Goal: Task Accomplishment & Management: Manage account settings

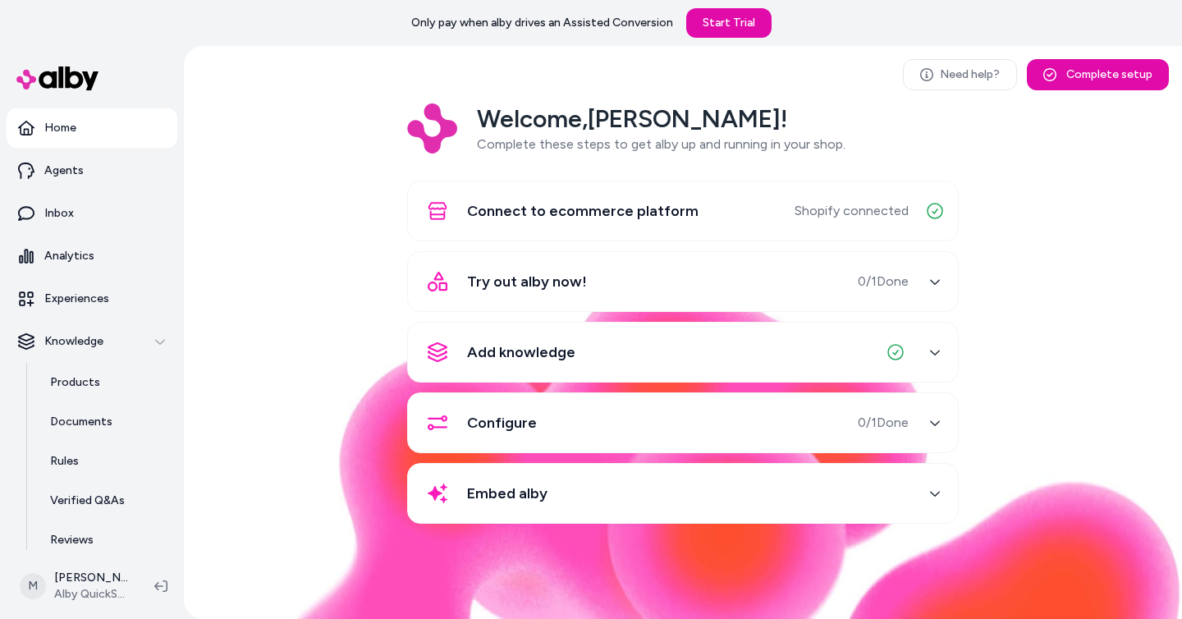
click at [250, 405] on div "Welcome, Matt ! Complete these steps to get alby up and running in your shop. C…" at bounding box center [683, 324] width 972 height 443
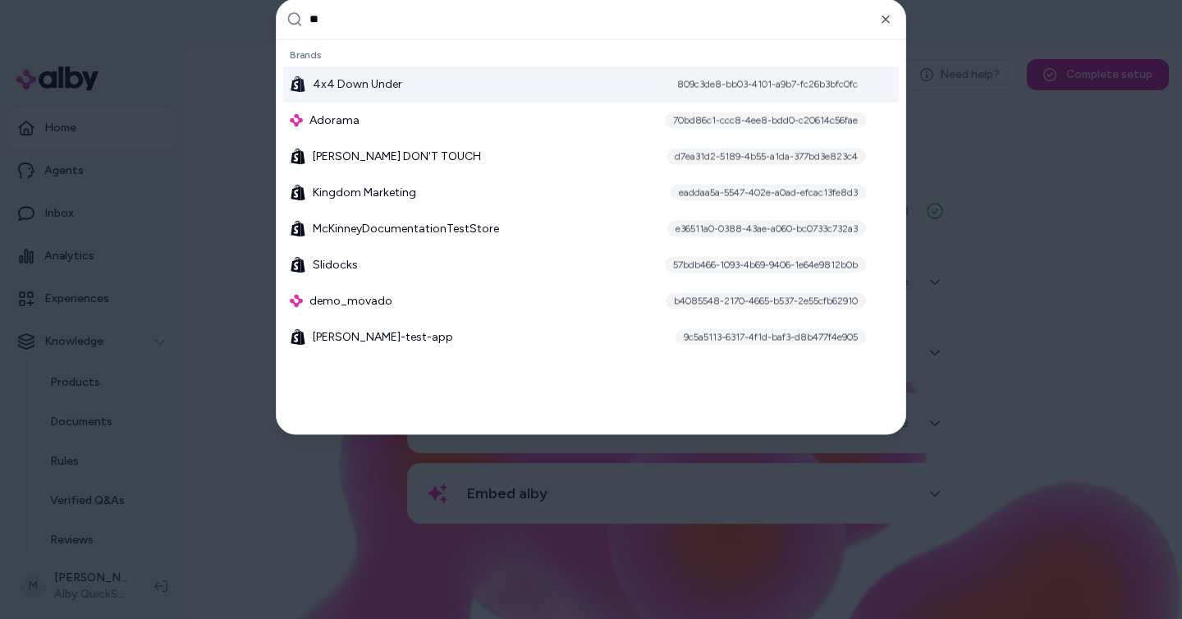
type input "***"
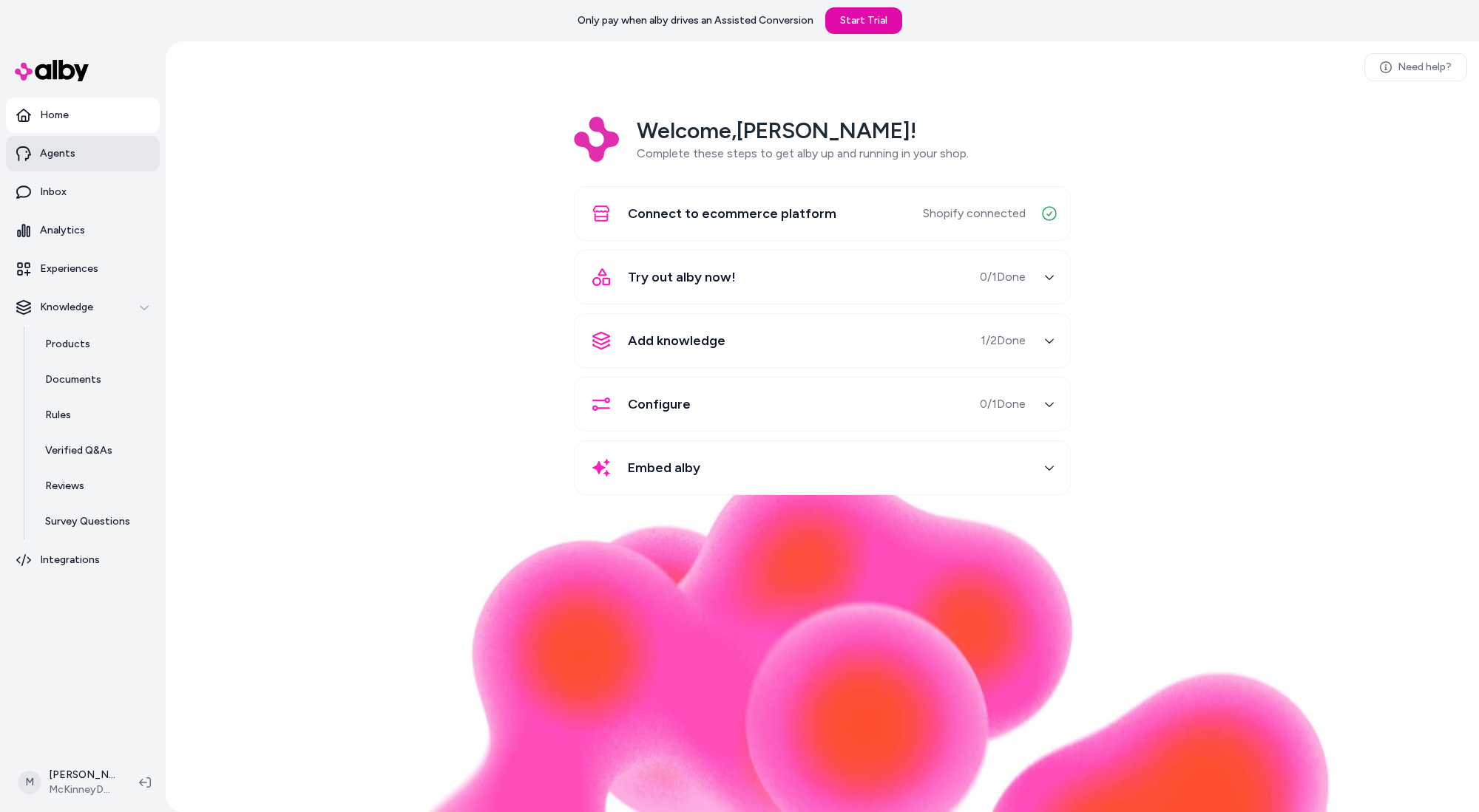
click at [82, 150] on link "Agents" at bounding box center [83, 153] width 154 height 35
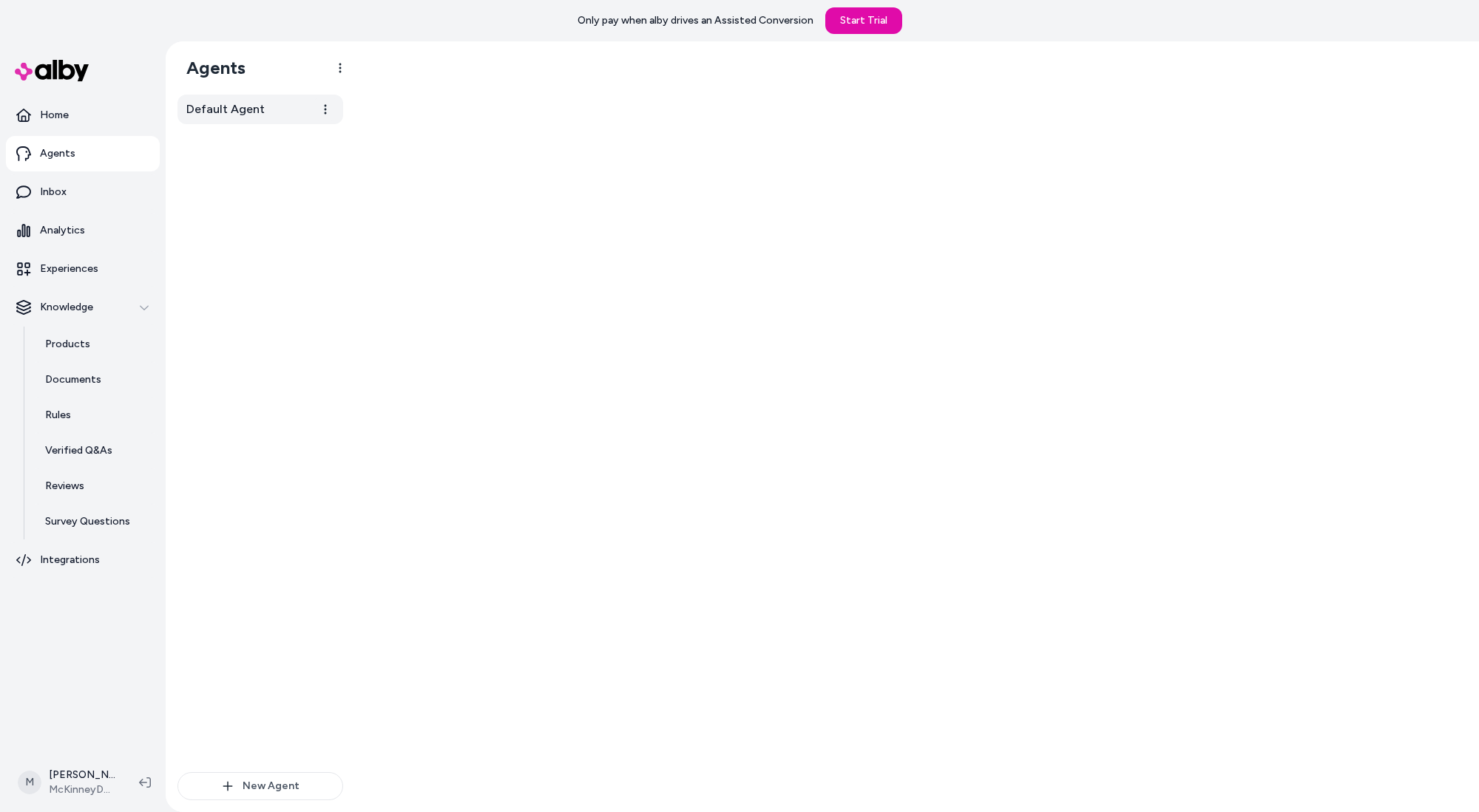
click at [240, 118] on link "Default Agent" at bounding box center [260, 109] width 166 height 30
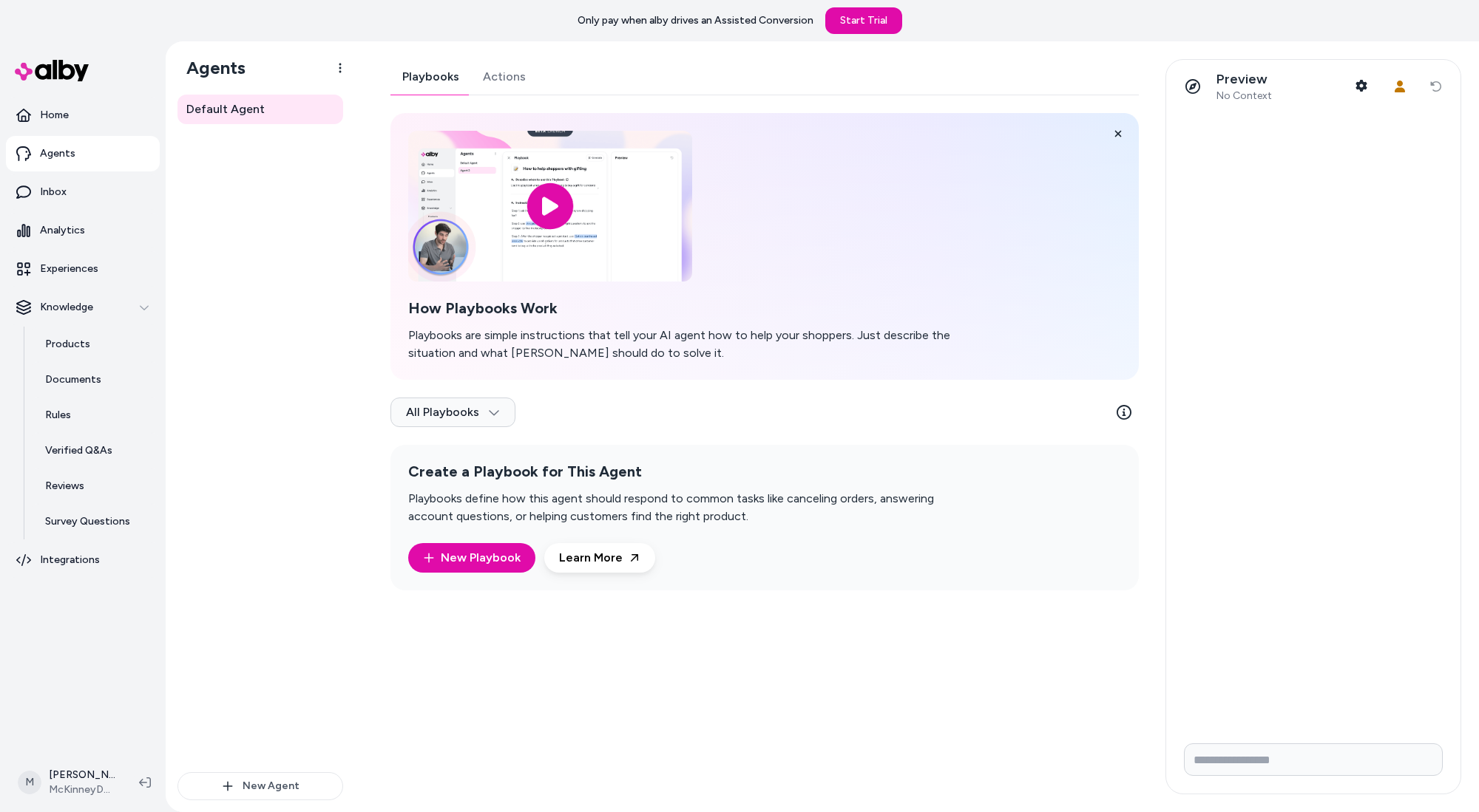
click at [507, 82] on link "Actions" at bounding box center [504, 77] width 67 height 35
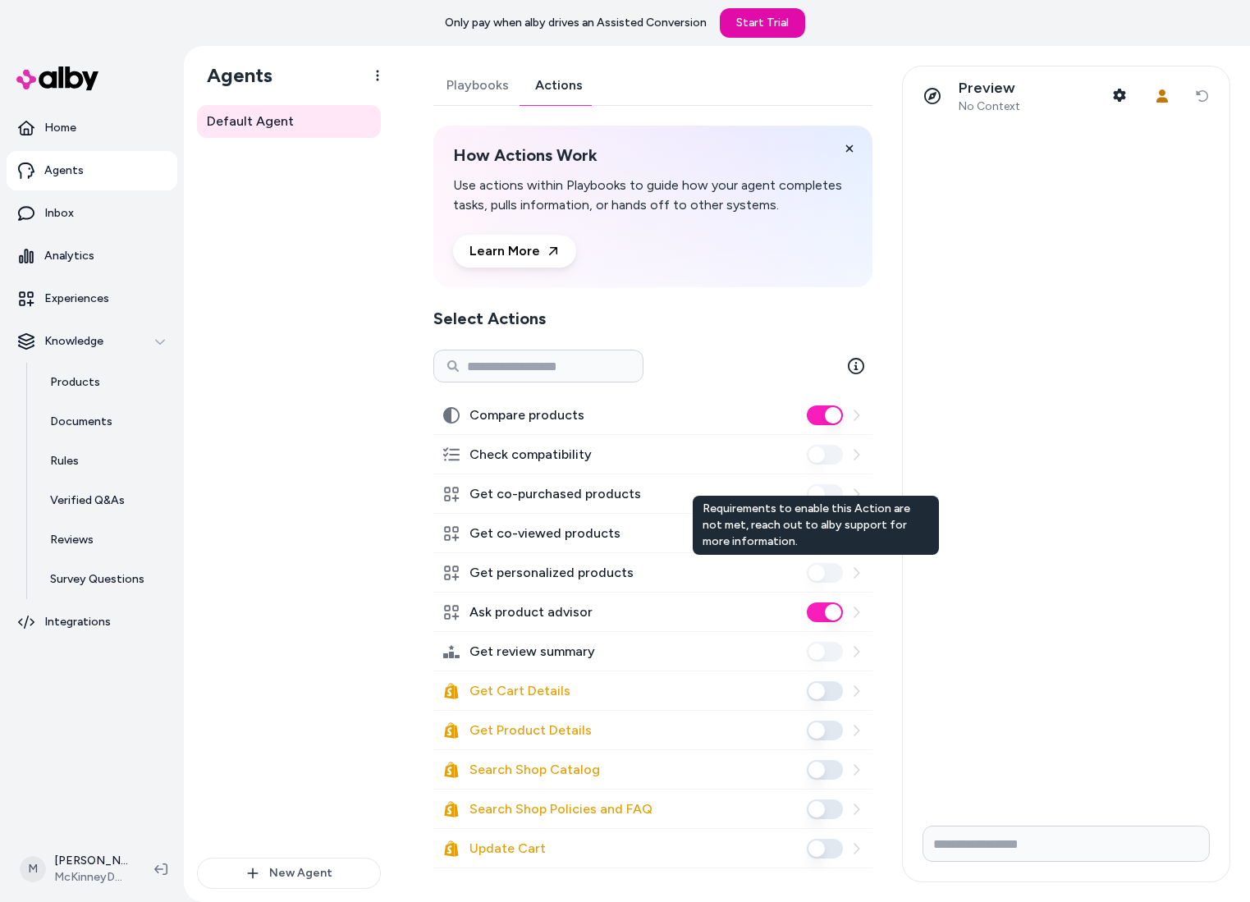
click at [854, 570] on icon at bounding box center [857, 572] width 6 height 11
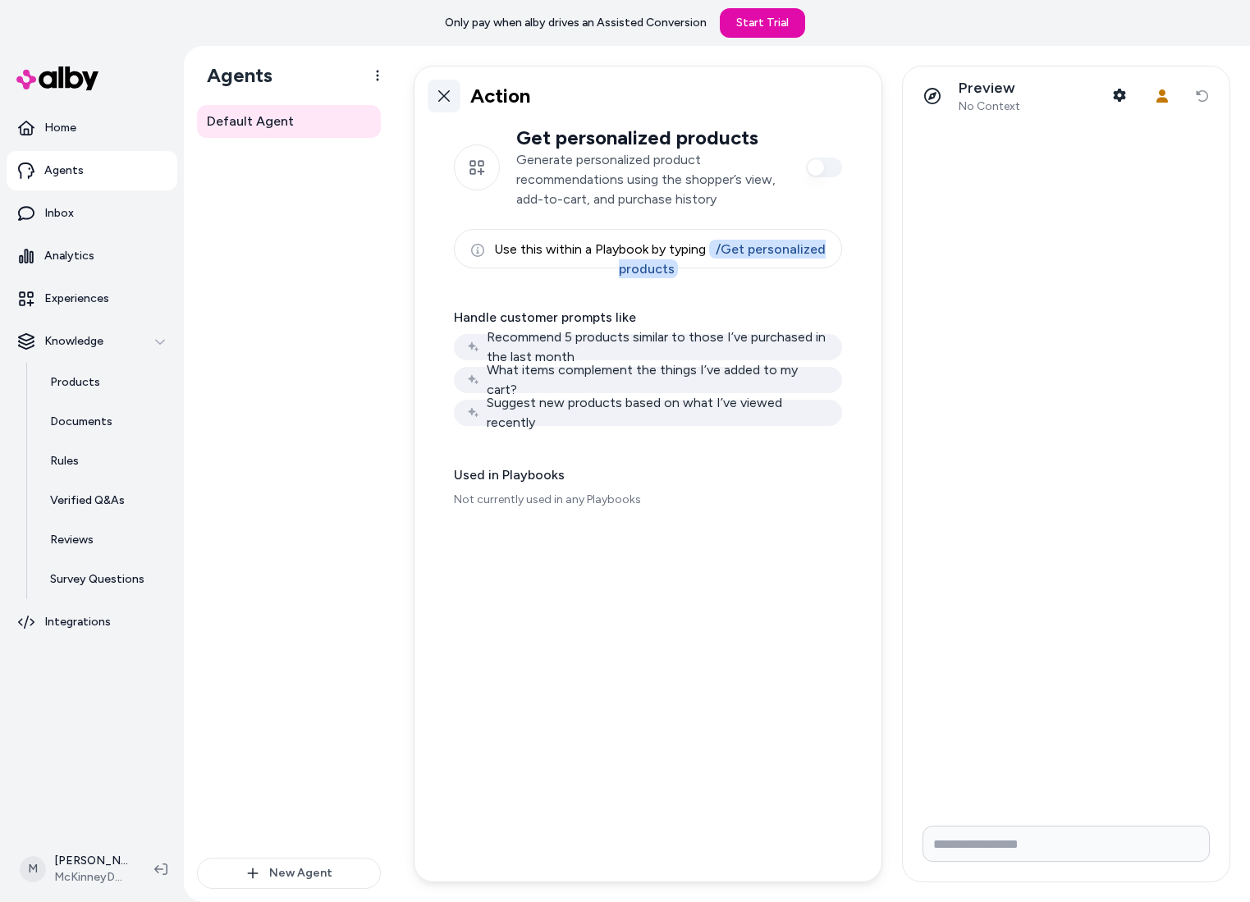
click at [444, 94] on icon at bounding box center [443, 95] width 13 height 13
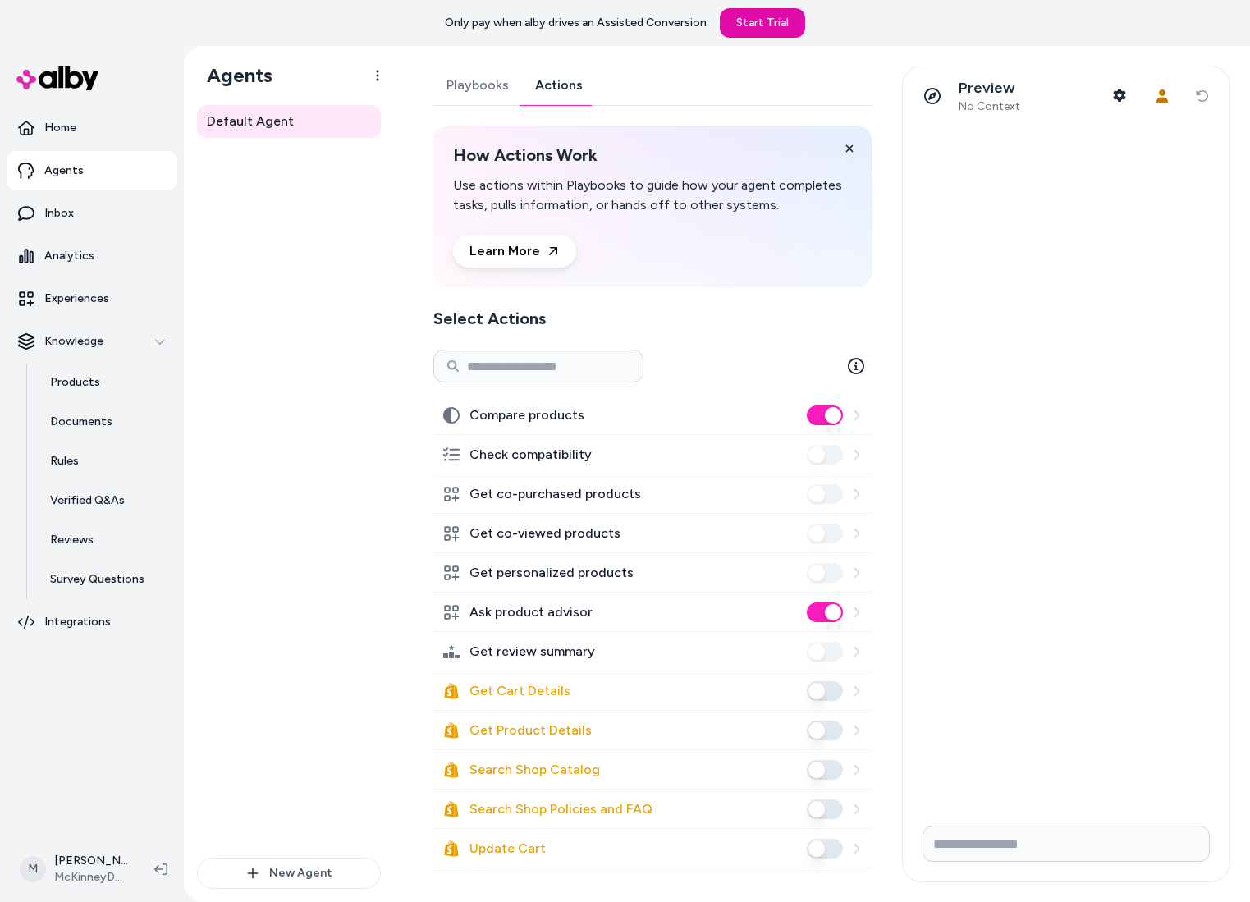
click at [850, 618] on icon at bounding box center [856, 651] width 13 height 13
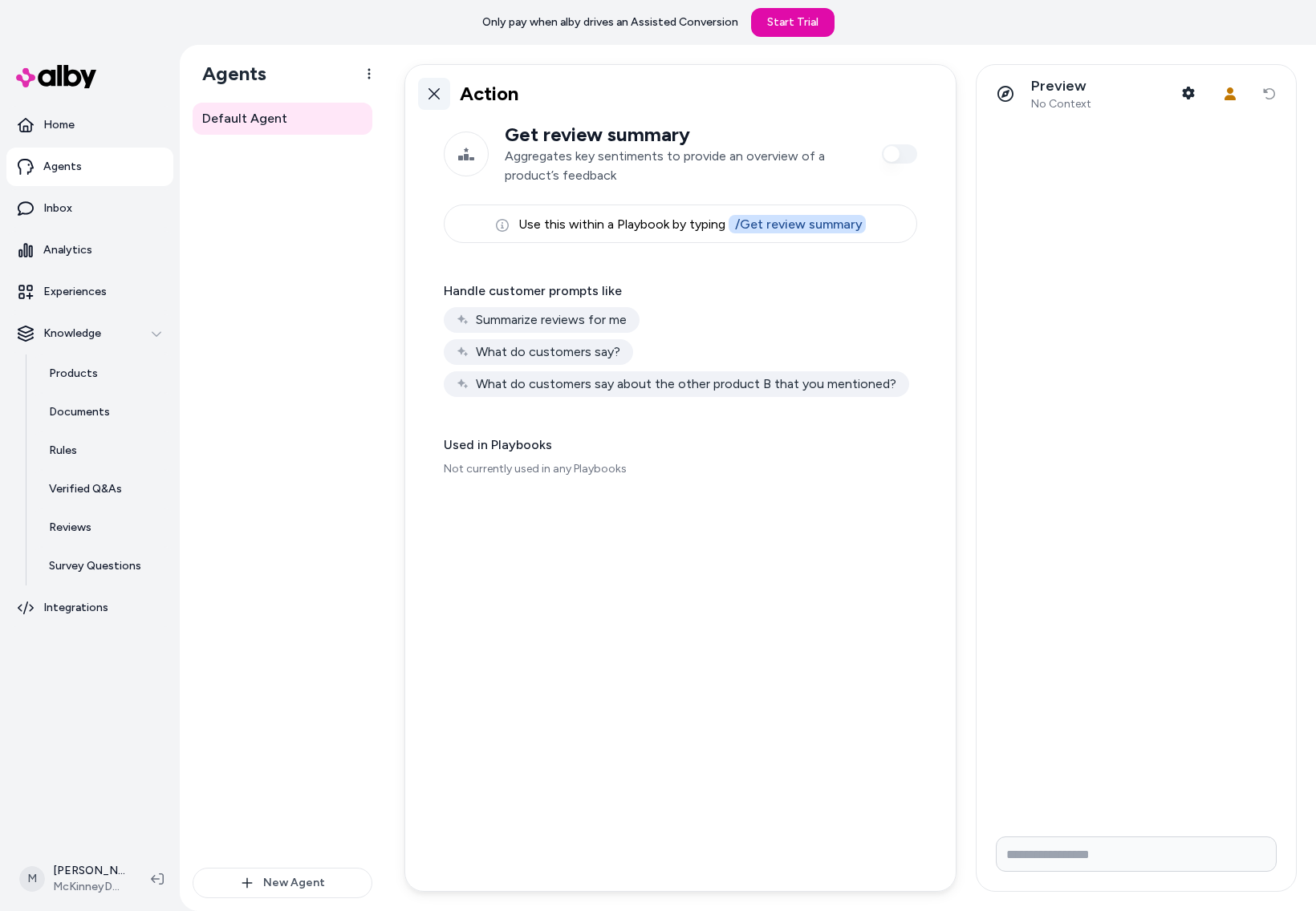
click at [438, 96] on icon at bounding box center [433, 93] width 13 height 13
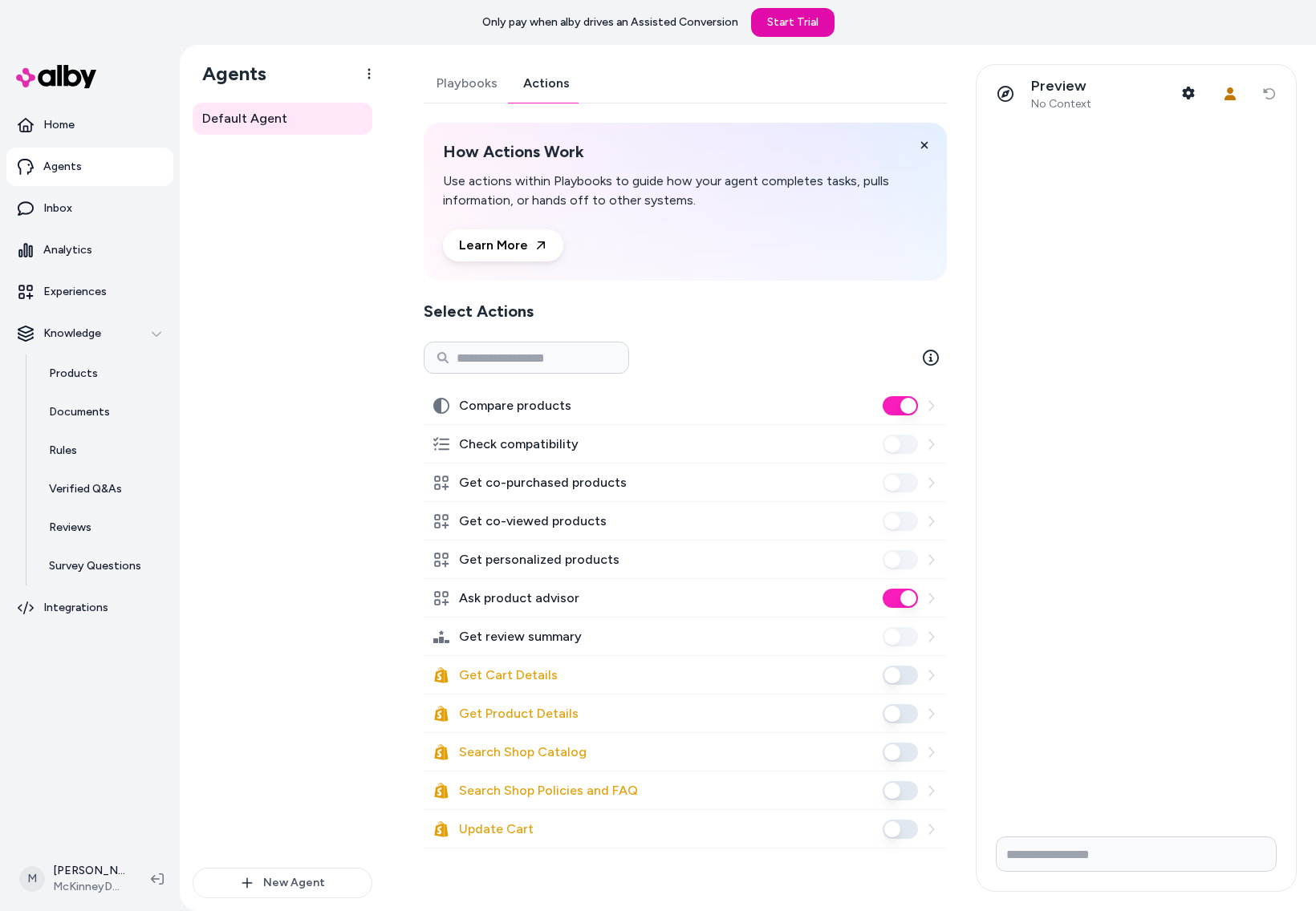
click at [707, 238] on div "How Actions Work Use actions within Playbooks to guide how your agent completes…" at bounding box center [685, 201] width 485 height 119
click at [307, 416] on div "Default Agent" at bounding box center [283, 485] width 180 height 765
click at [922, 146] on icon at bounding box center [924, 145] width 7 height 7
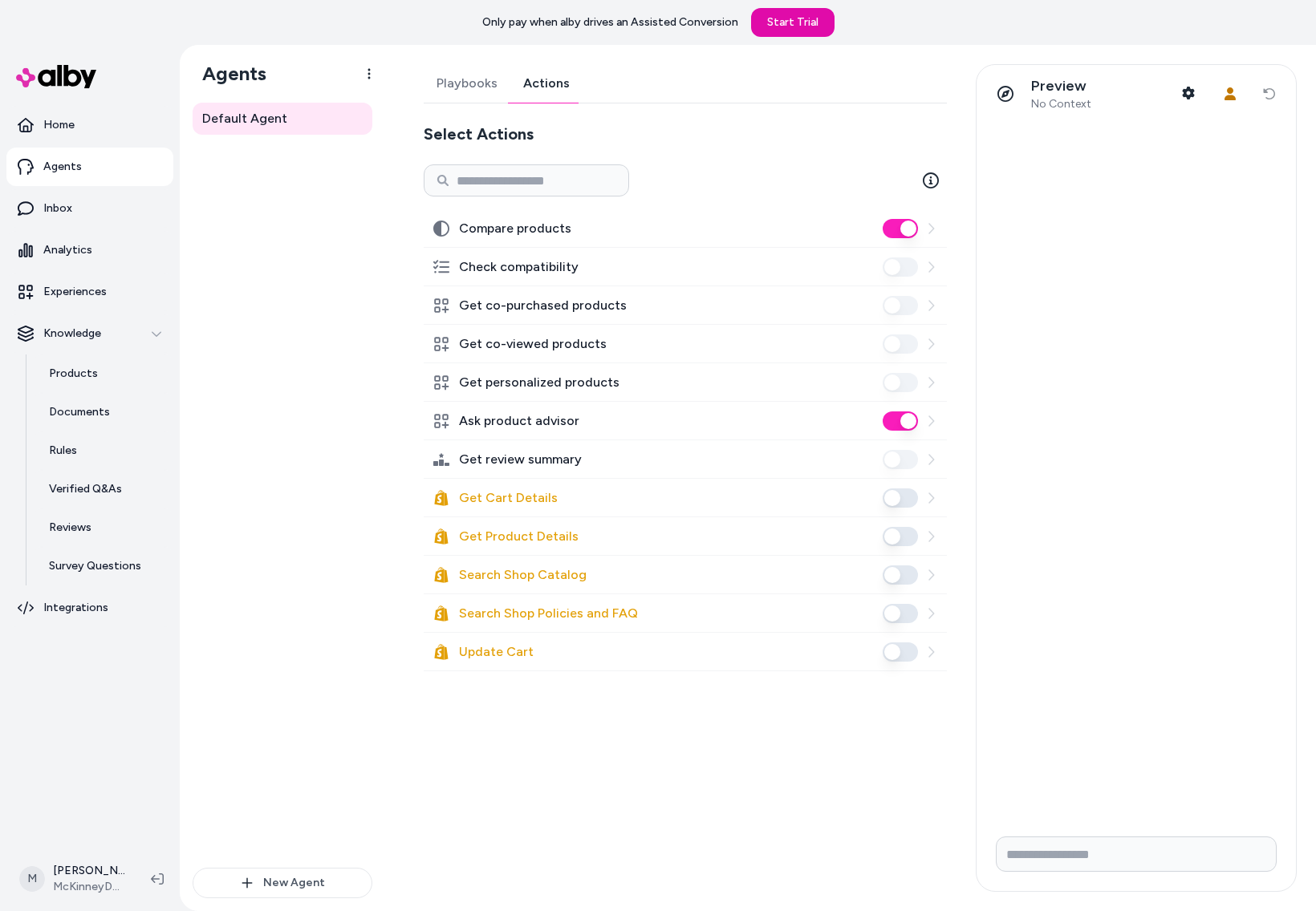
click at [331, 440] on div "Default Agent" at bounding box center [283, 485] width 180 height 765
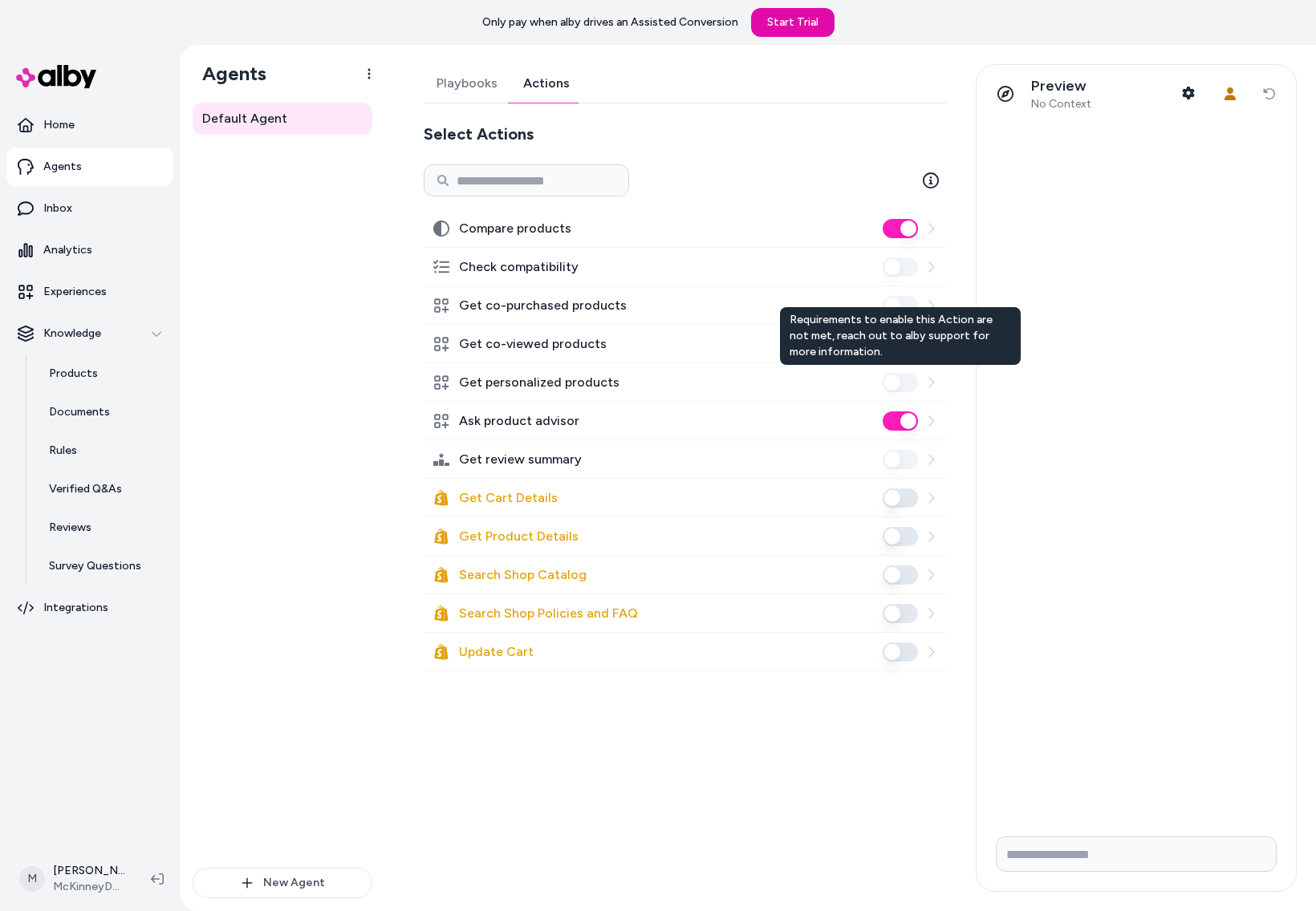
click at [937, 386] on div "Get personalized products Requirements to enable this Action are not met, reach…" at bounding box center [684, 382] width 523 height 38
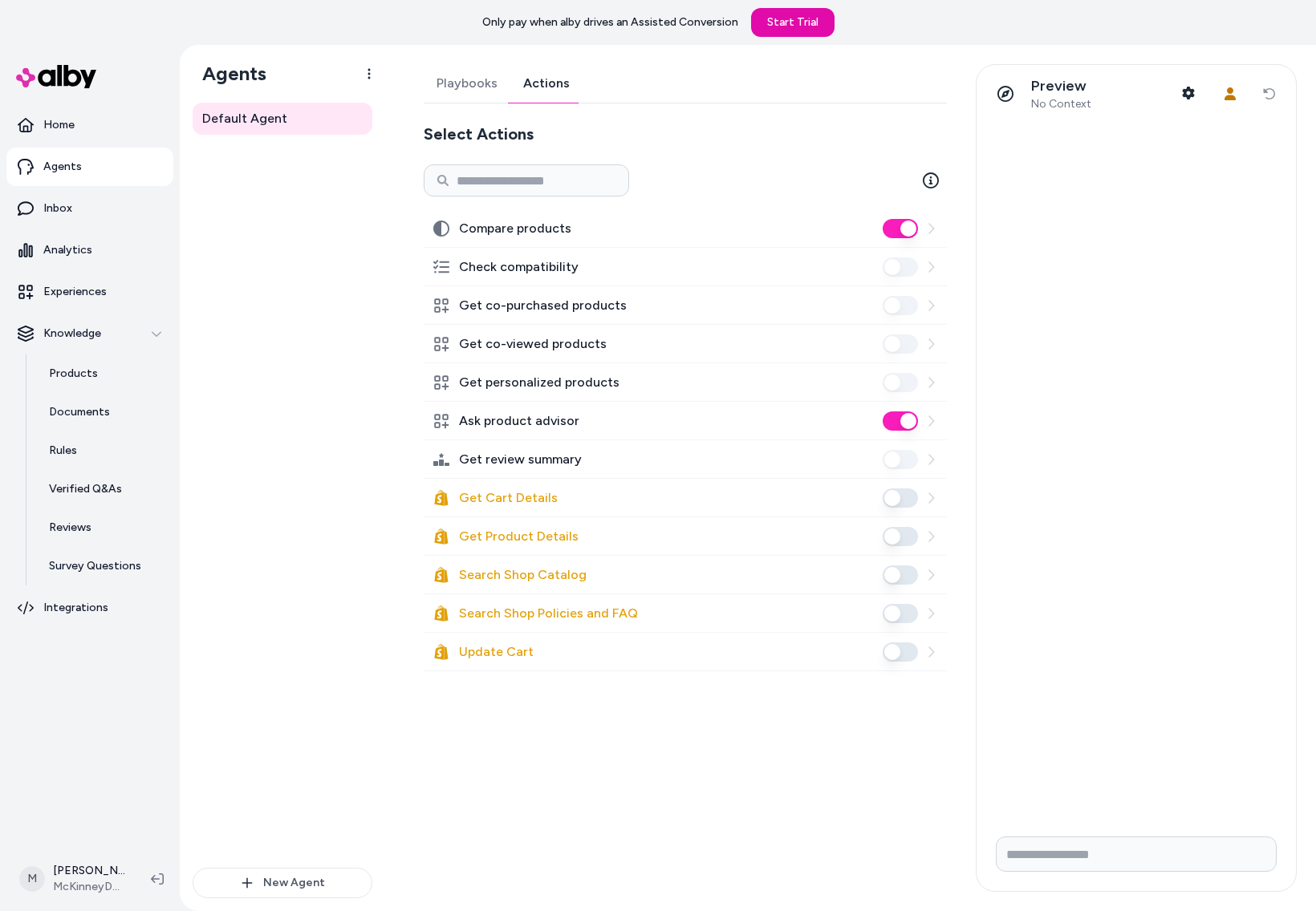
click at [931, 383] on icon at bounding box center [931, 382] width 13 height 13
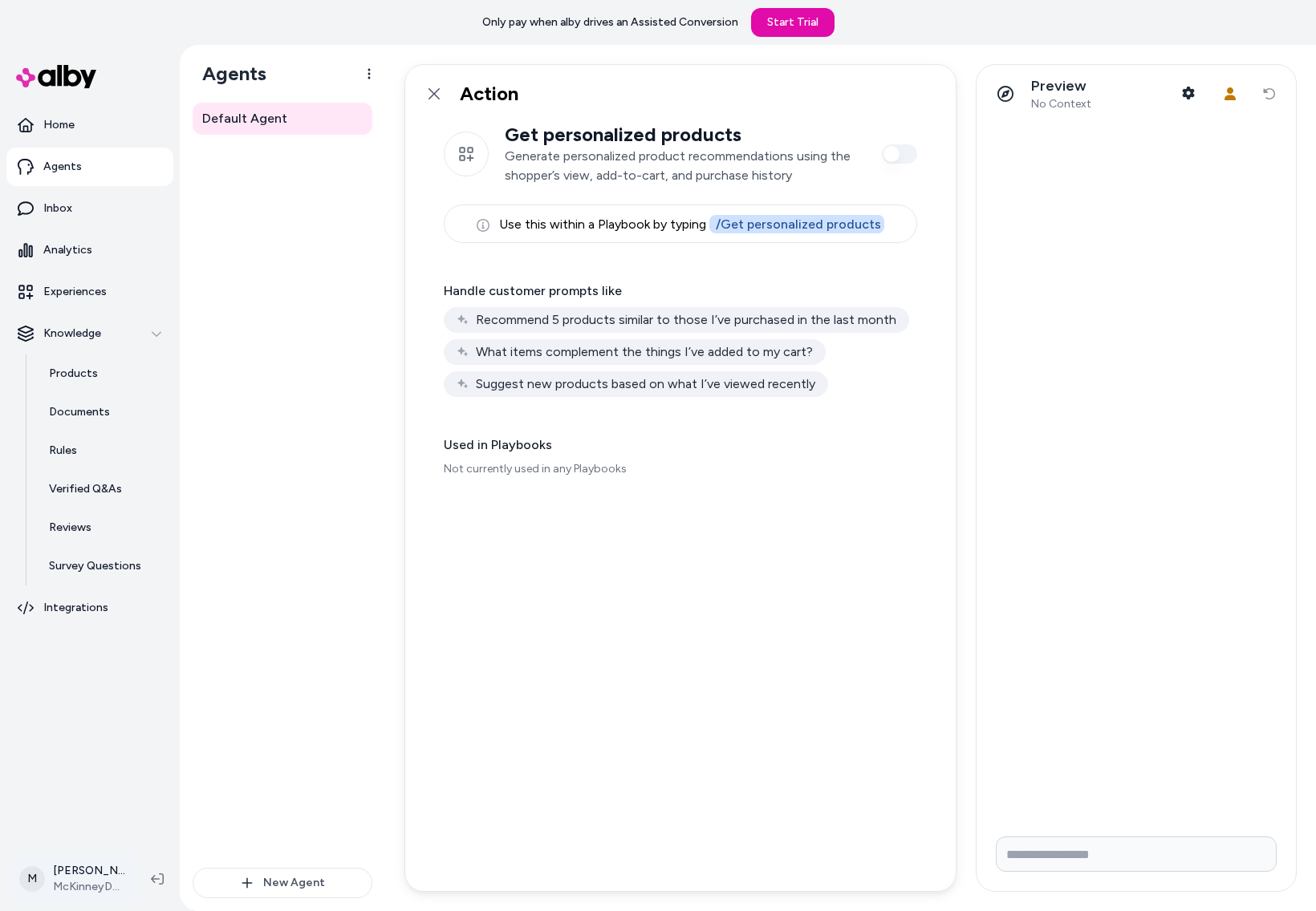
click at [75, 604] on html "Only pay when alby drives an Assisted Conversion Start Trial Home Agents Inbox …" at bounding box center [658, 456] width 1316 height 911
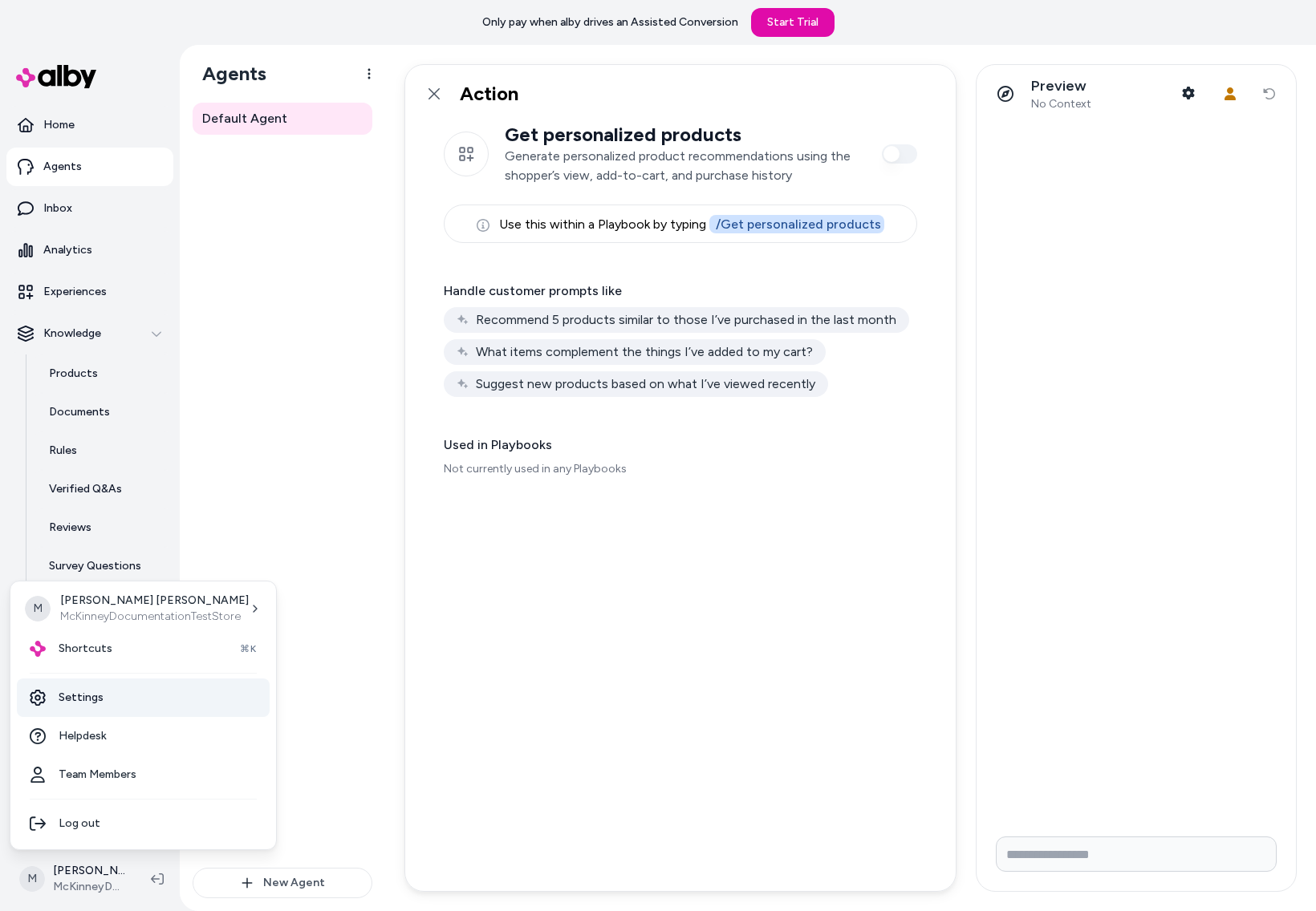
click at [97, 604] on link "Settings" at bounding box center [143, 697] width 253 height 38
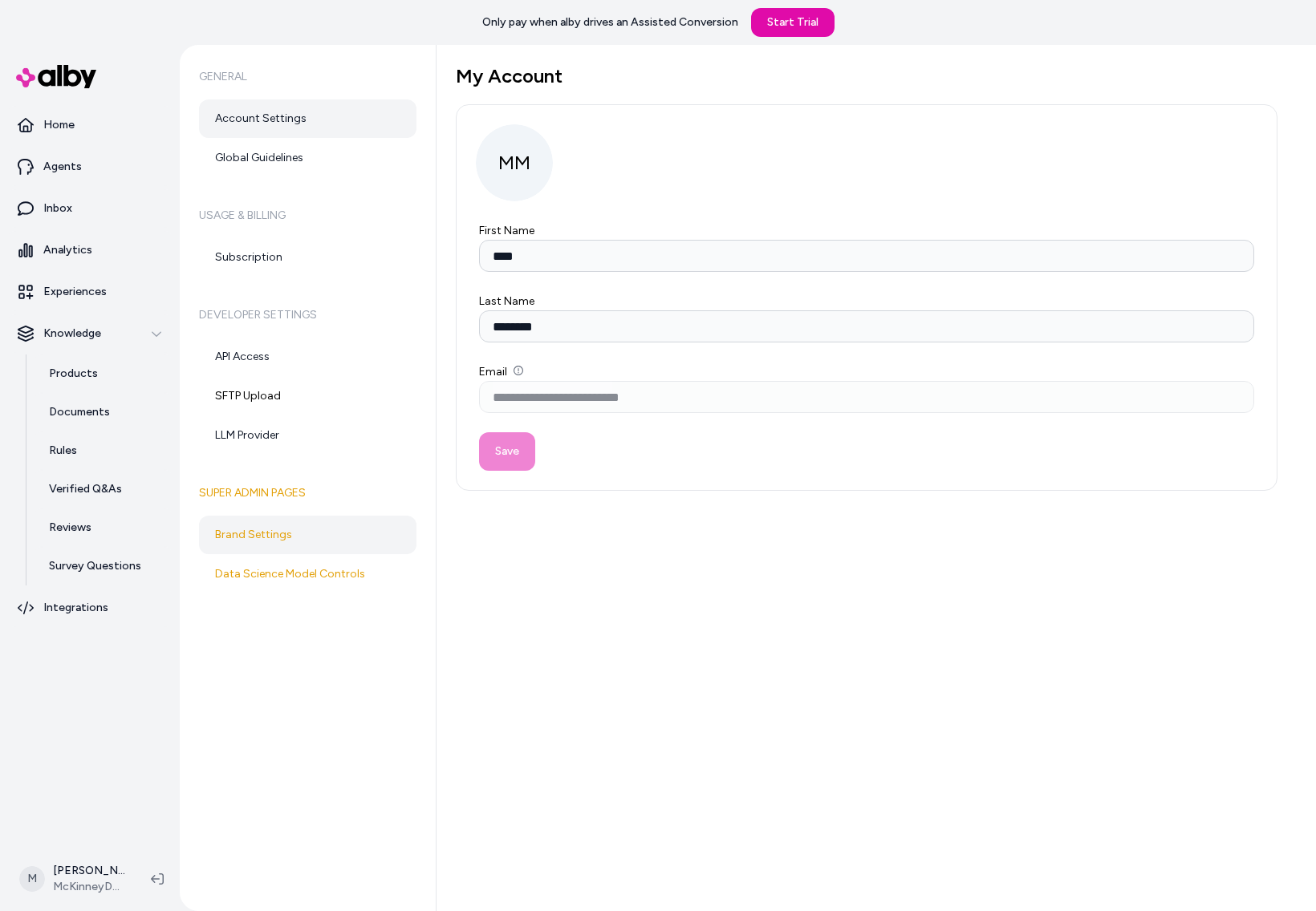
click at [302, 536] on link "Brand Settings" at bounding box center [308, 535] width 217 height 38
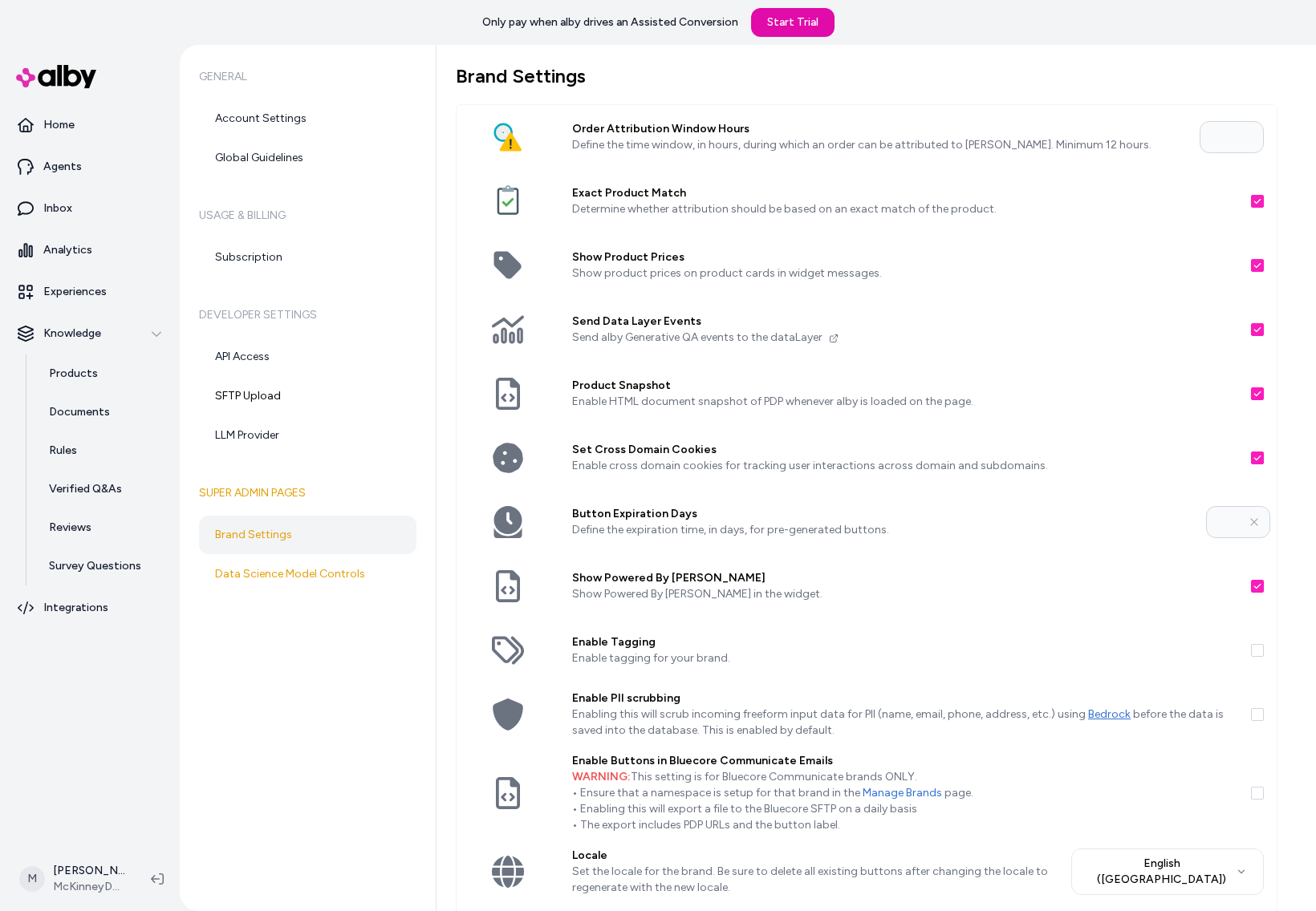
click at [326, 595] on div "General Account Settings Global Guidelines Usage & Billing Subscription Develop…" at bounding box center [308, 478] width 257 height 866
click at [328, 580] on link "Data Science Model Controls" at bounding box center [308, 574] width 217 height 38
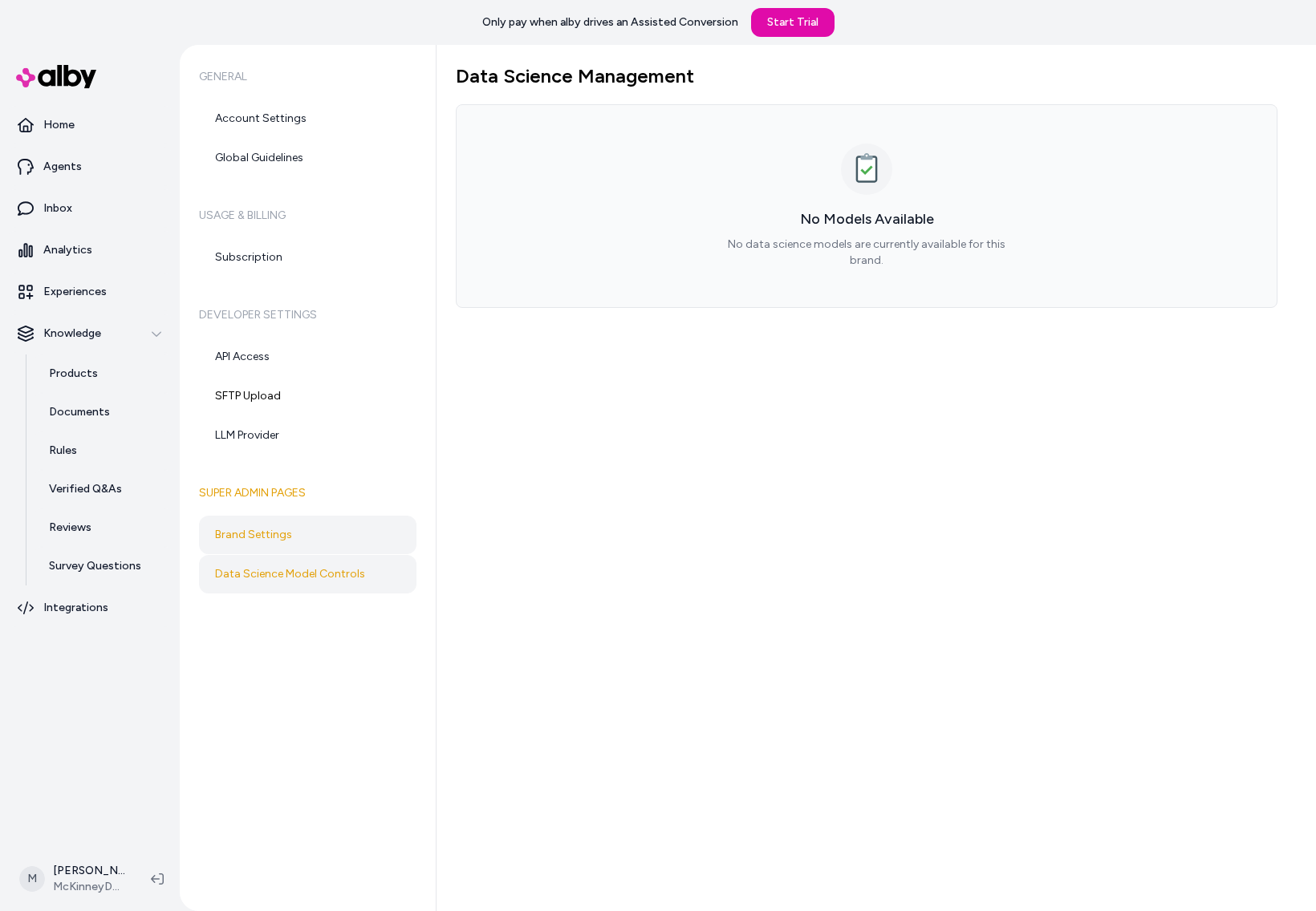
click at [348, 528] on link "Brand Settings" at bounding box center [308, 535] width 217 height 38
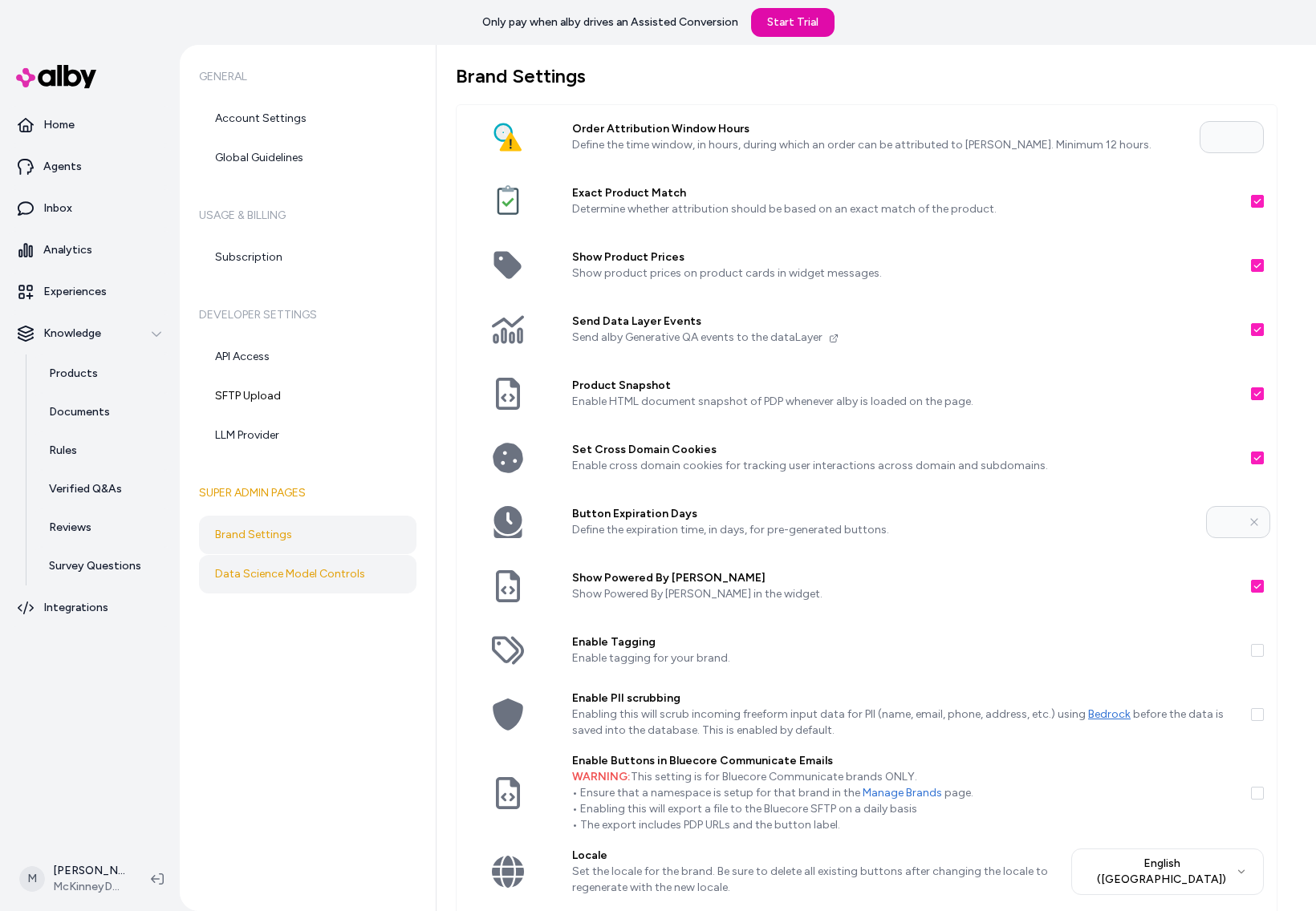
click at [270, 578] on link "Data Science Model Controls" at bounding box center [308, 574] width 217 height 38
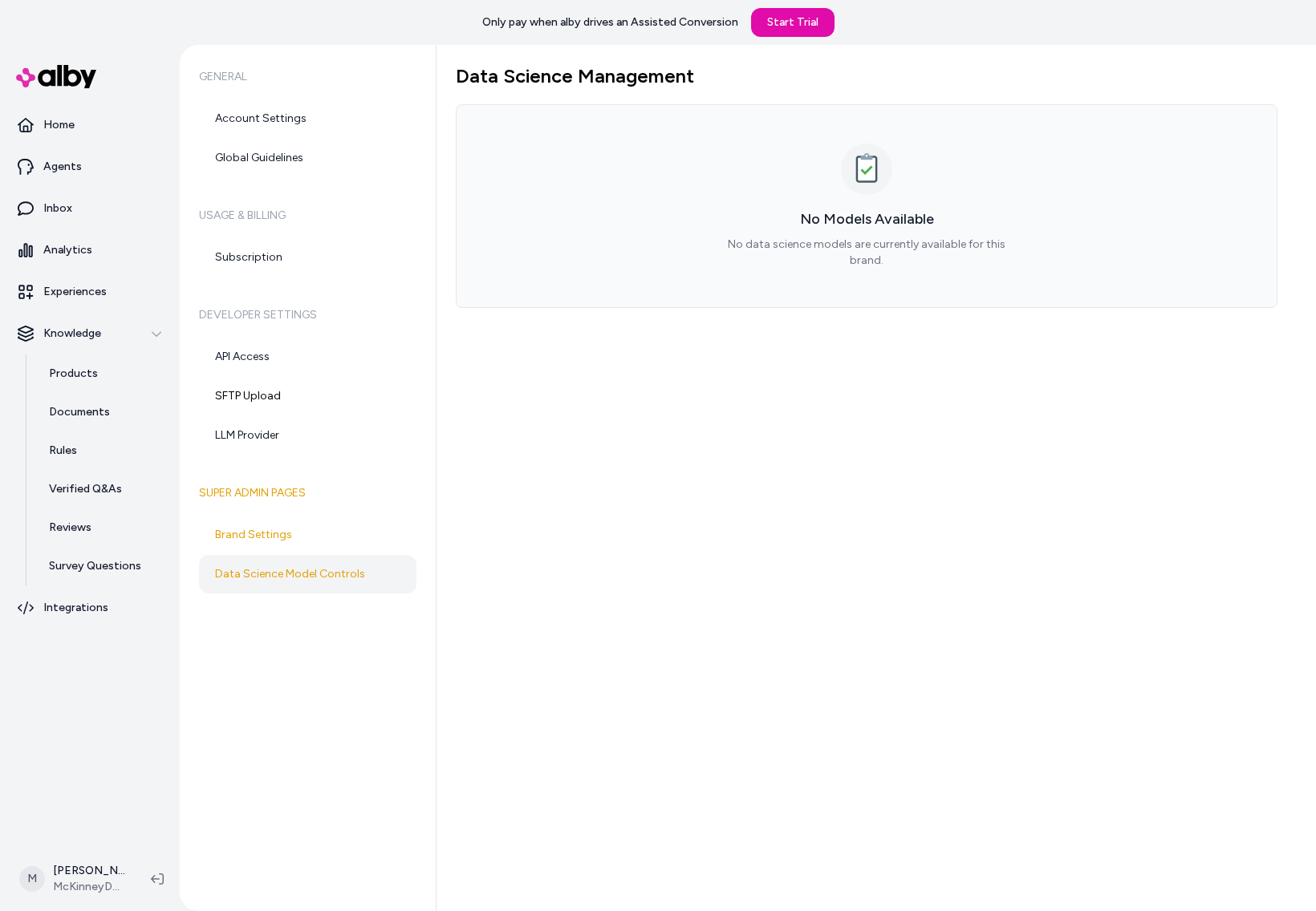
click at [266, 596] on div "General Account Settings Global Guidelines Usage & Billing Subscription Develop…" at bounding box center [308, 478] width 257 height 866
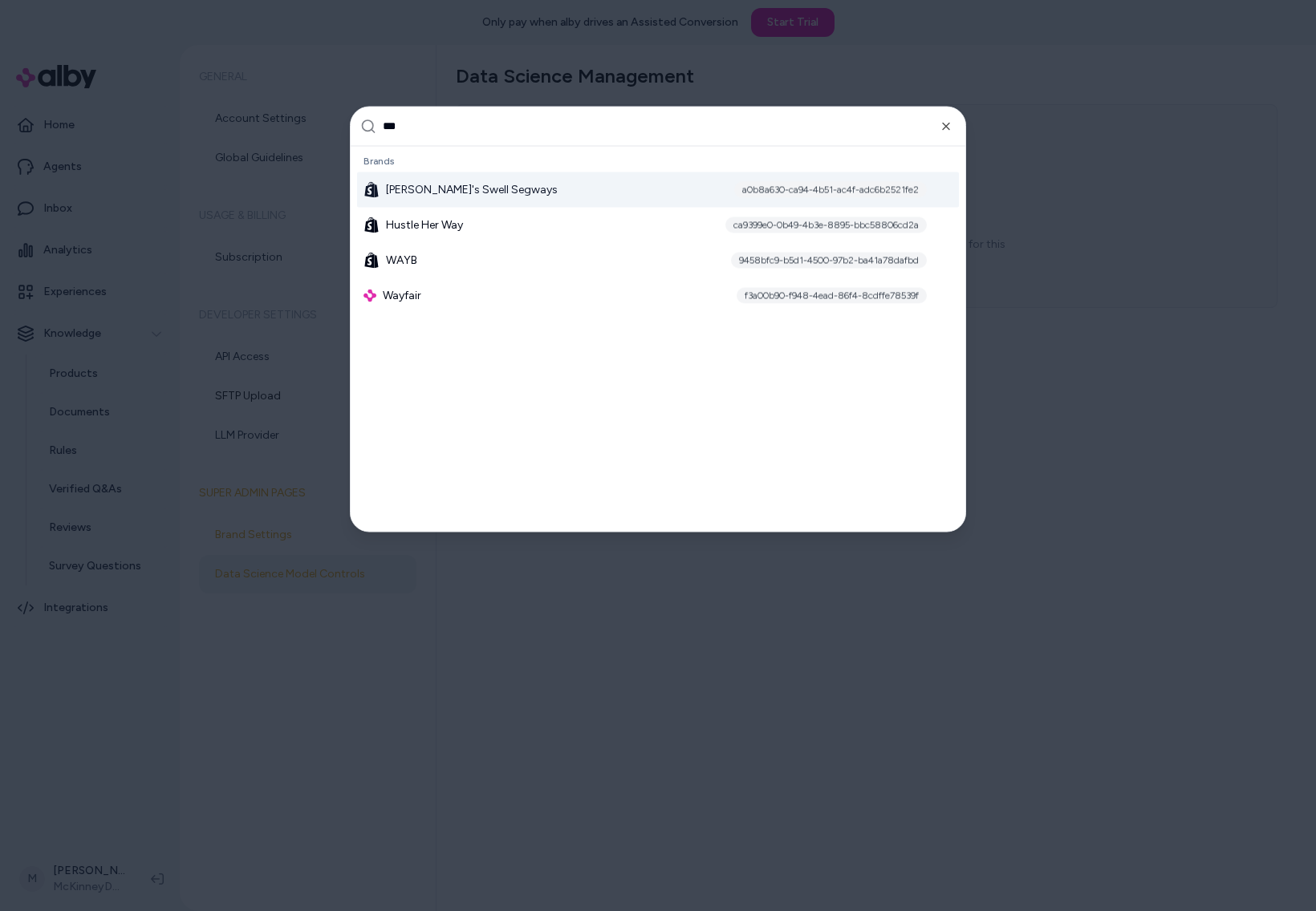
type input "****"
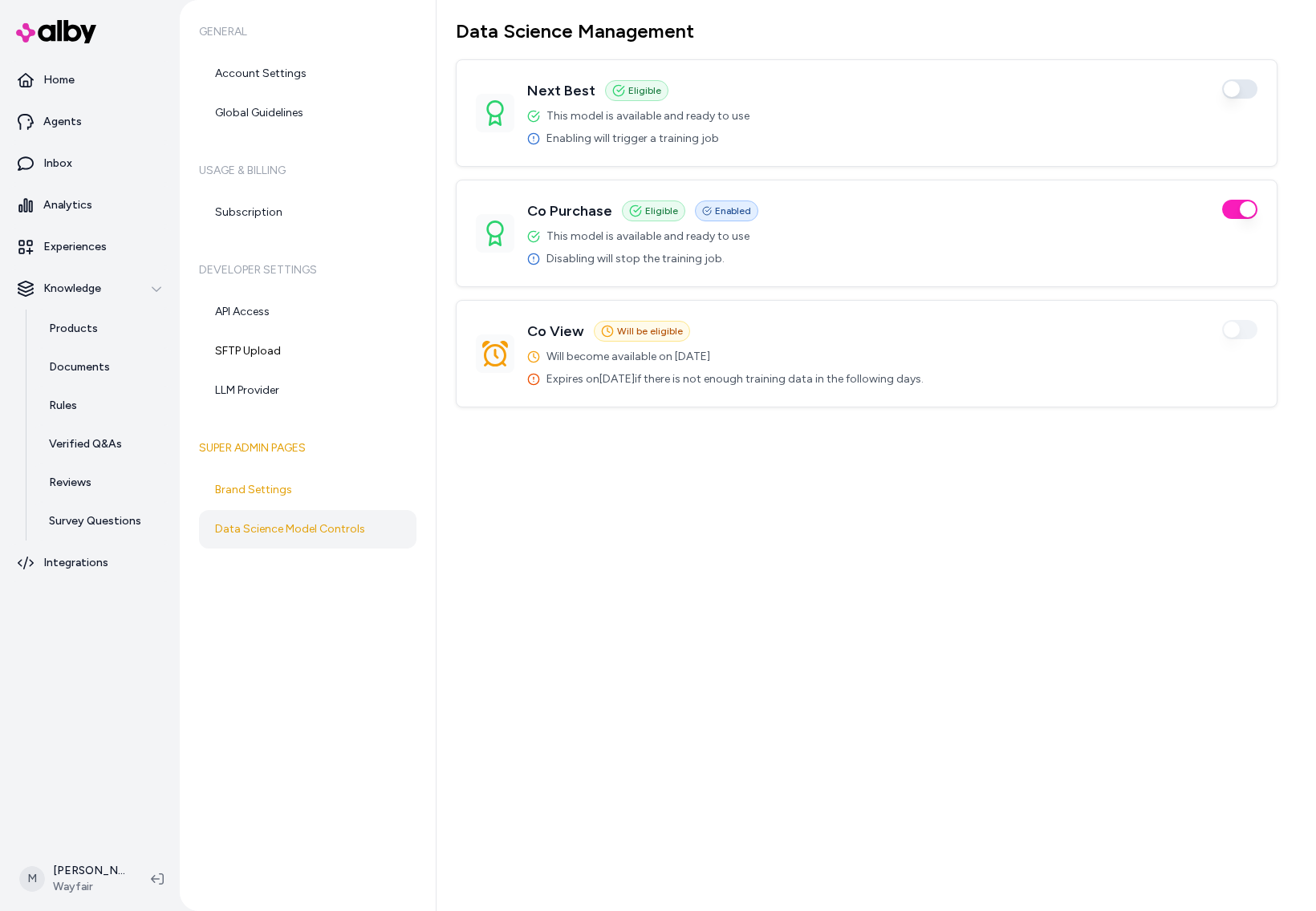
click at [714, 753] on div "Data Science Management Next Best Eligible Enabled This model is available and …" at bounding box center [877, 456] width 880 height 911
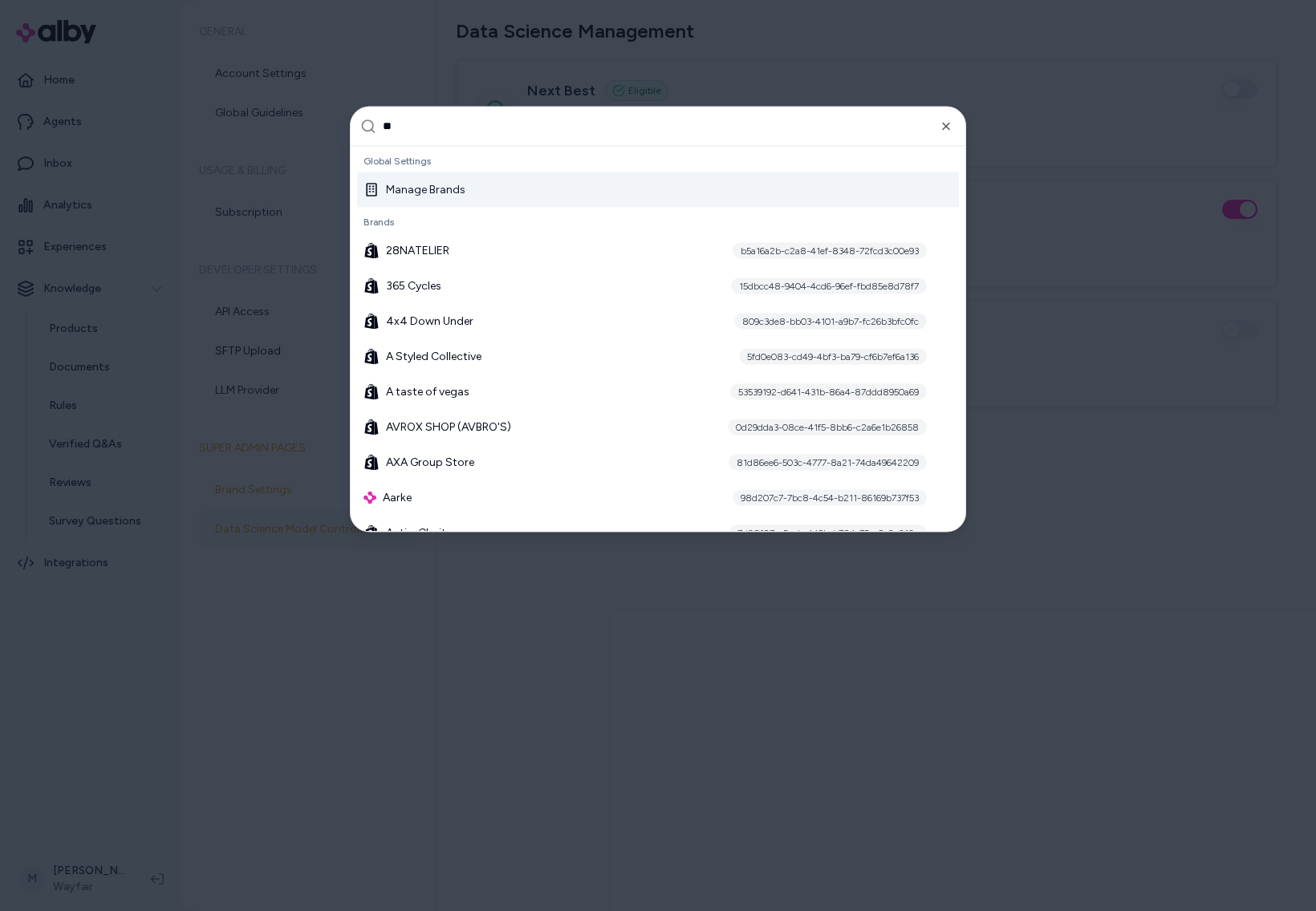
type input "***"
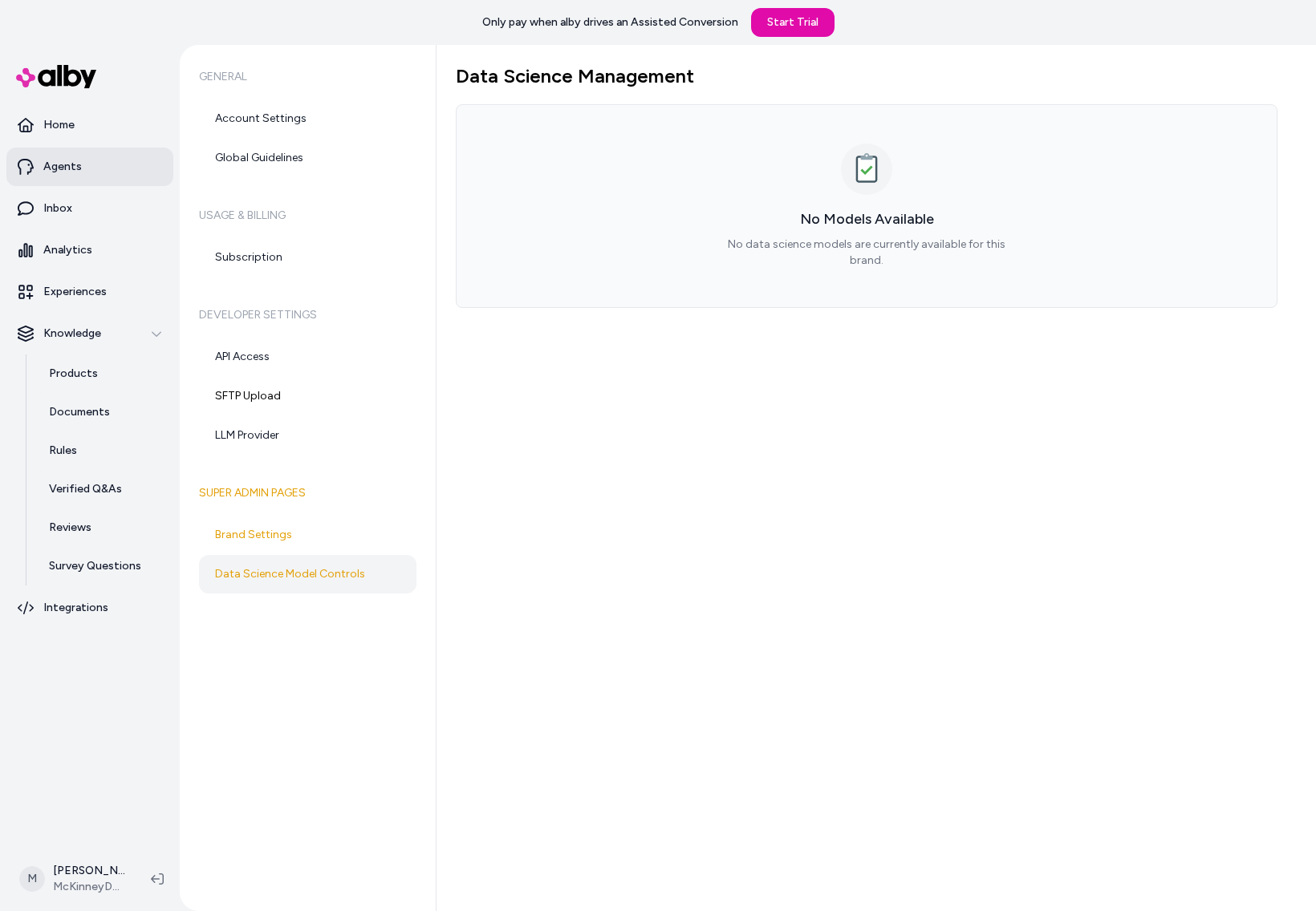
click at [88, 170] on link "Agents" at bounding box center [90, 166] width 167 height 38
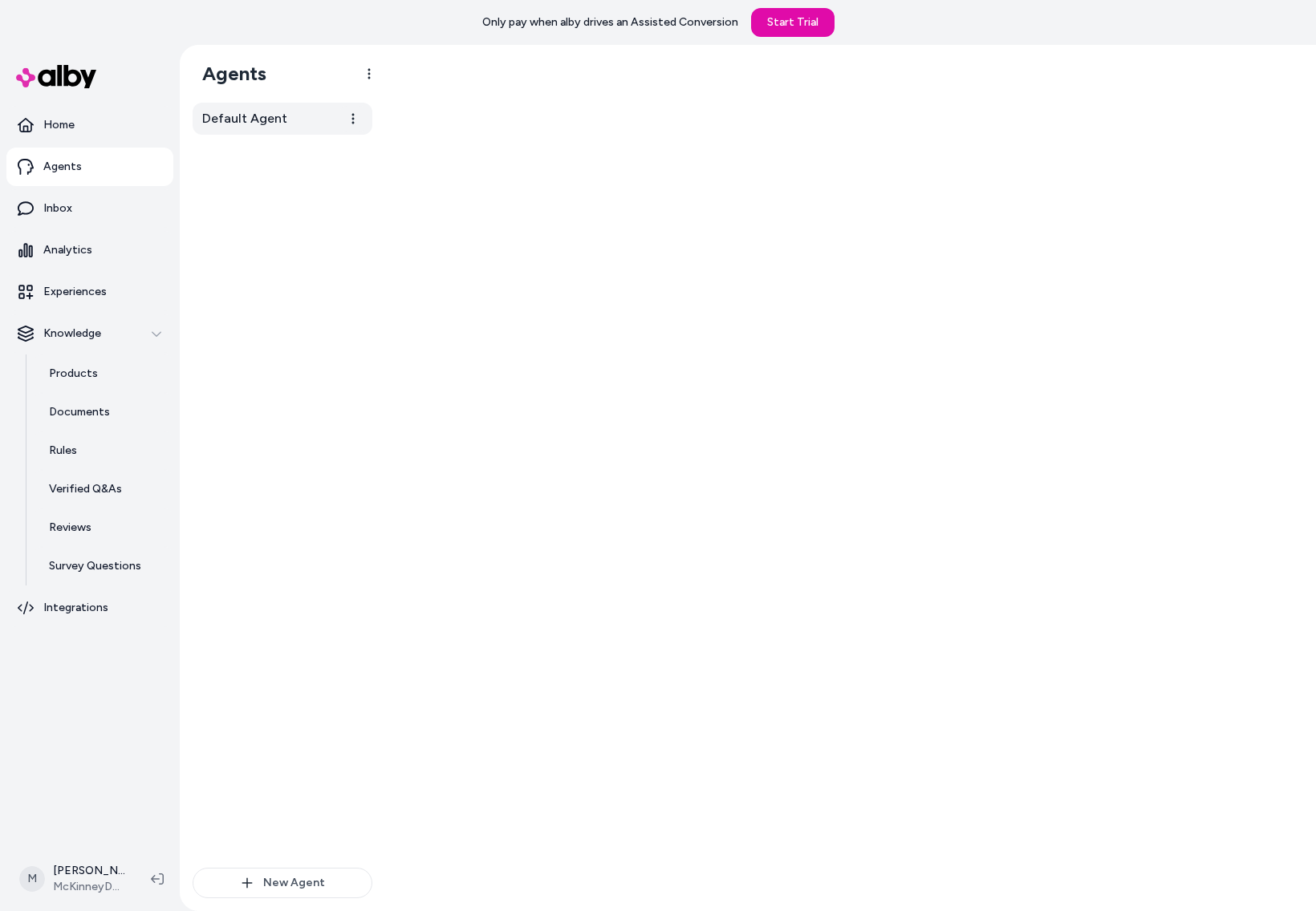
click at [324, 116] on link "Default Agent" at bounding box center [283, 118] width 180 height 32
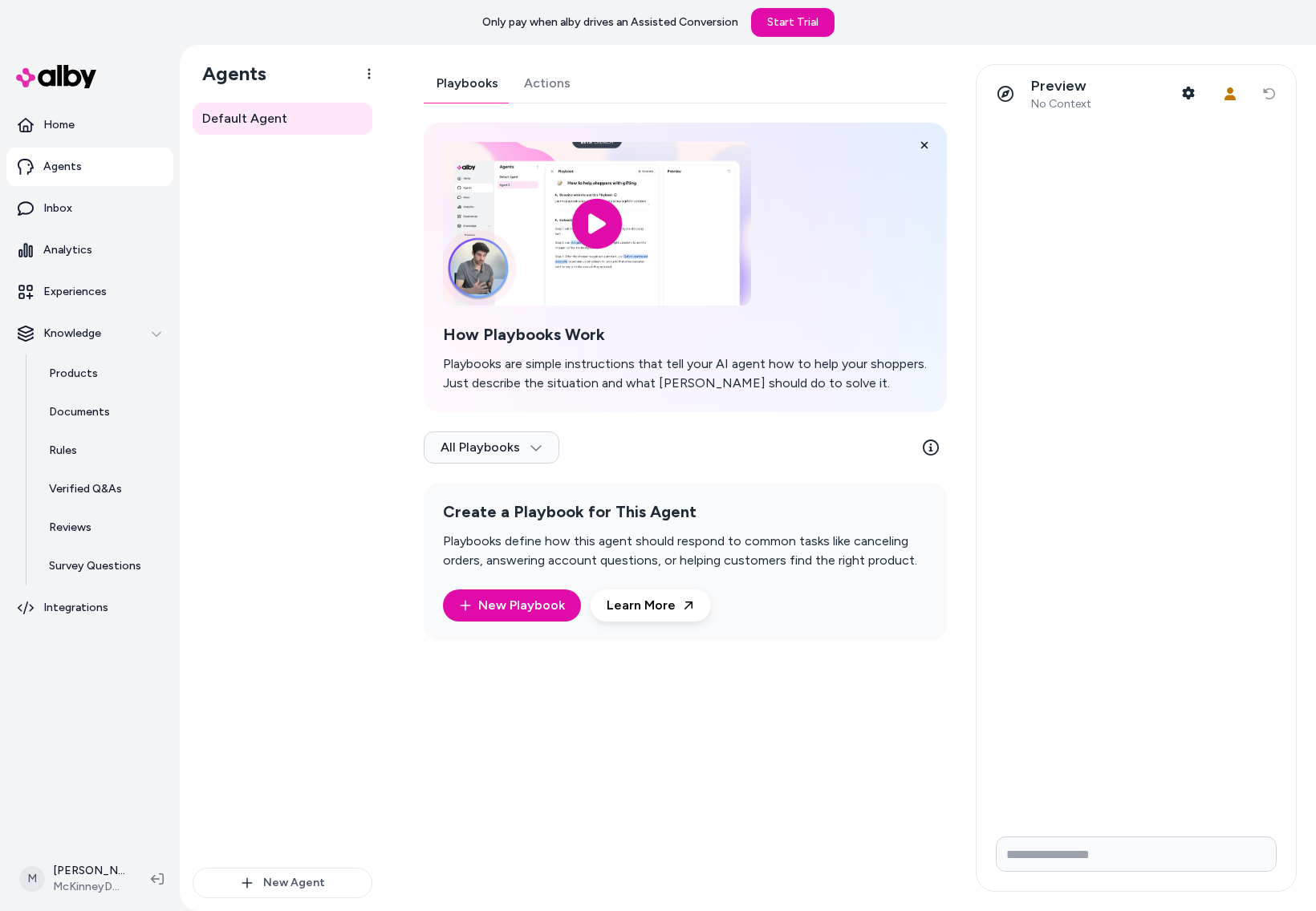
click at [539, 77] on link "Actions" at bounding box center [548, 83] width 72 height 38
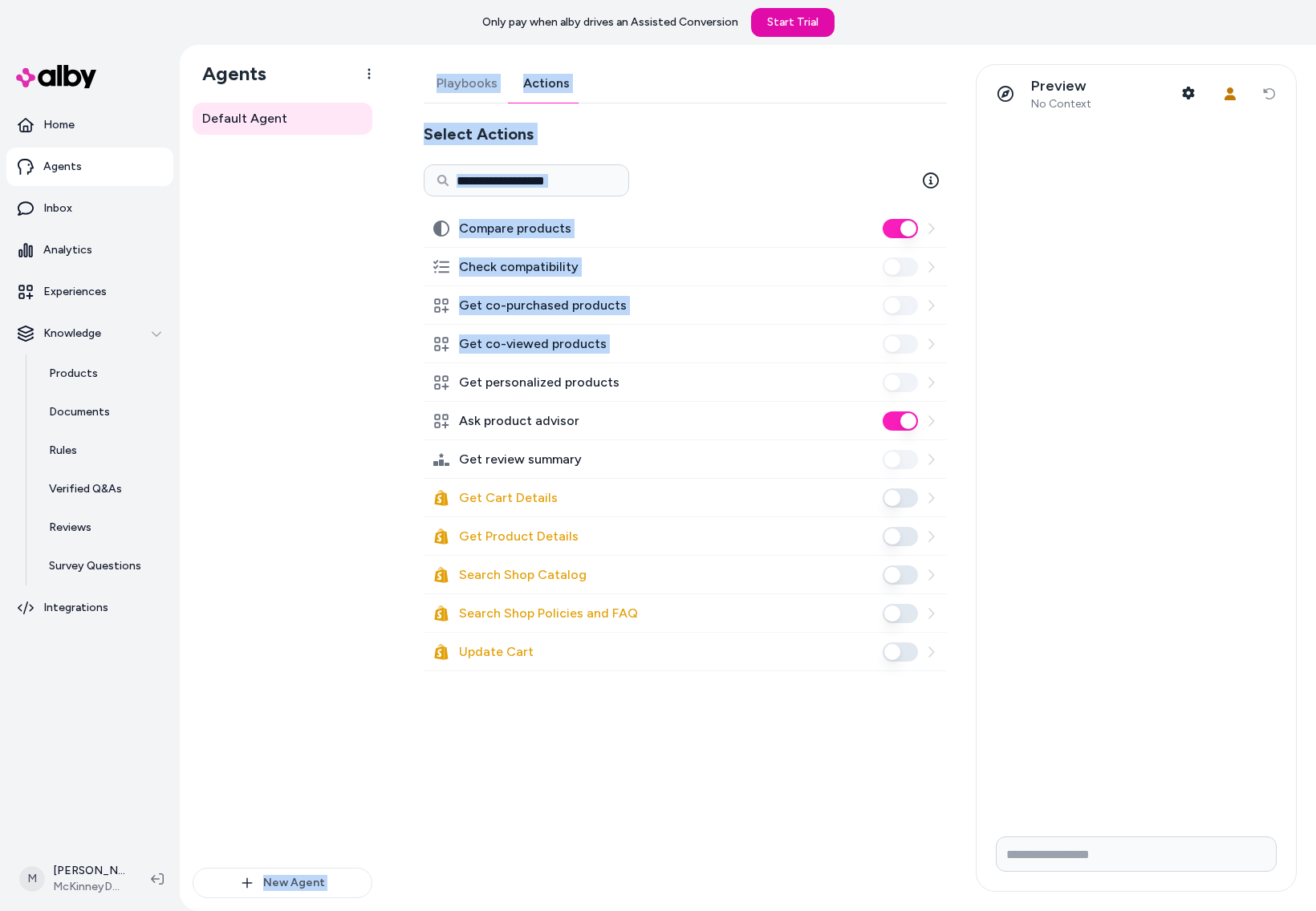
drag, startPoint x: 419, startPoint y: 378, endPoint x: 307, endPoint y: 369, distance: 112.4
click at [307, 369] on div "Agents Default Agent New Agent Default Agent Playbooks Actions Select Actions C…" at bounding box center [748, 478] width 1136 height 866
click at [307, 369] on div "Default Agent" at bounding box center [283, 485] width 180 height 765
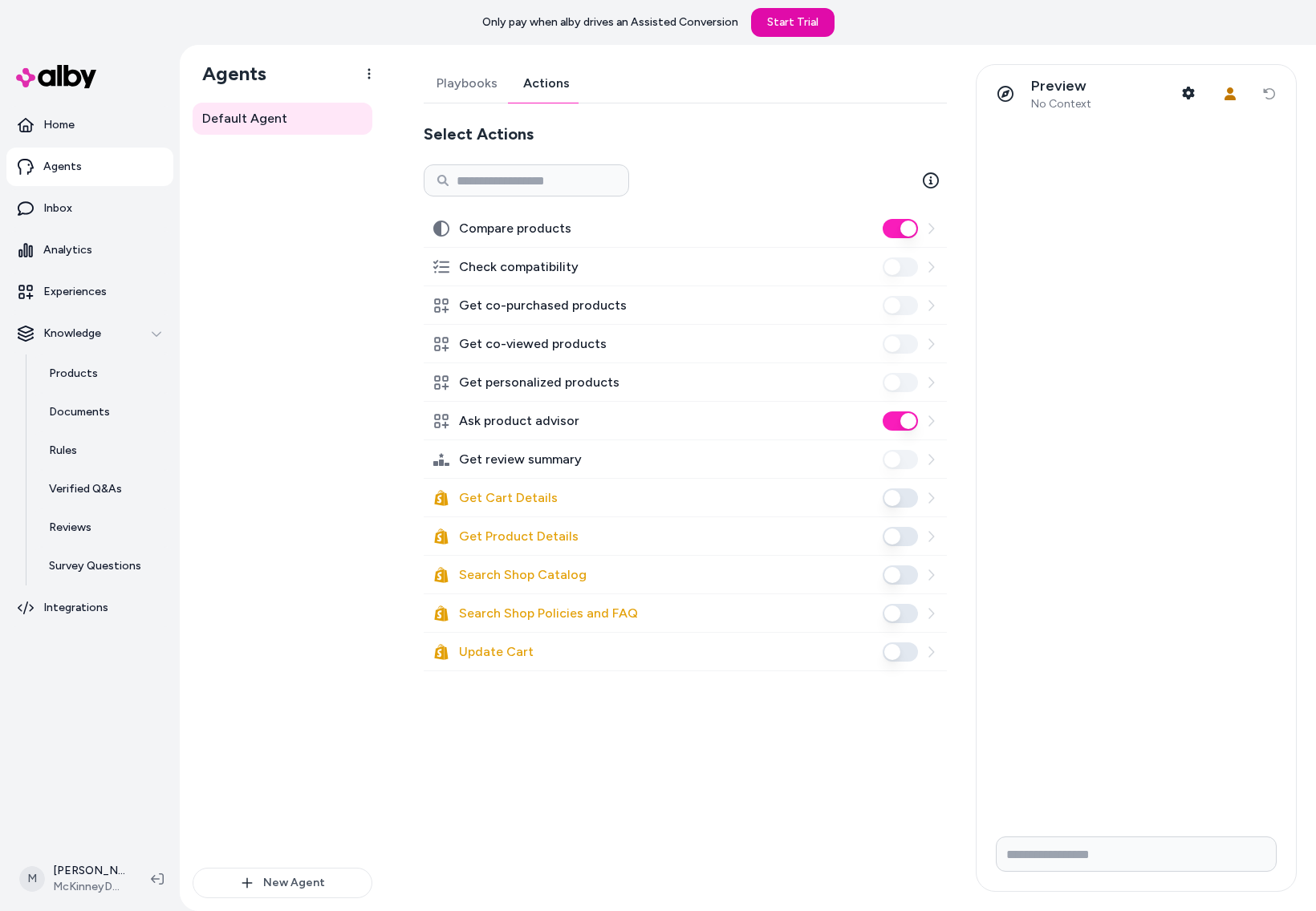
click at [461, 137] on h2 "Select Actions" at bounding box center [684, 134] width 523 height 22
click at [467, 84] on link "Playbooks" at bounding box center [466, 83] width 87 height 38
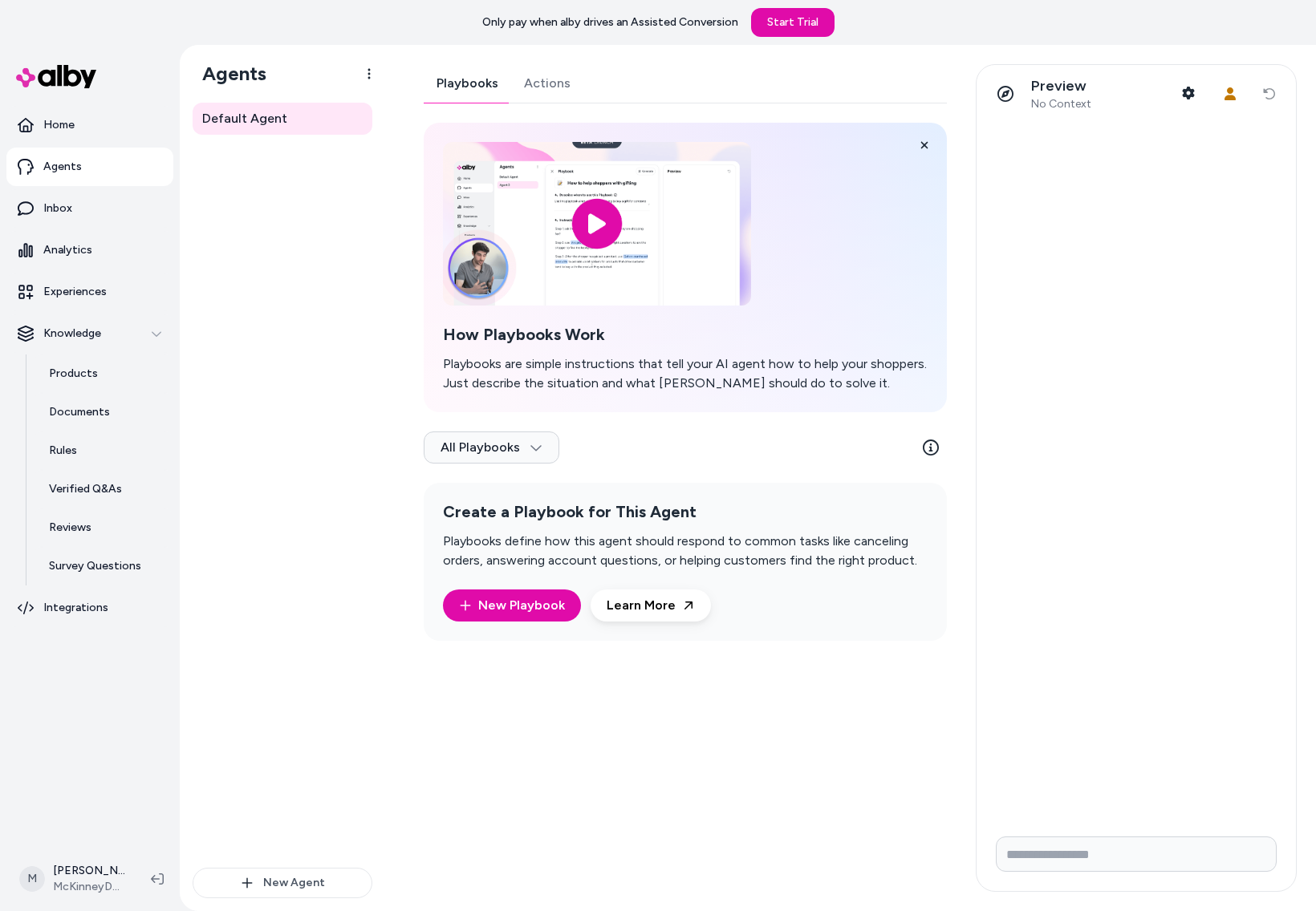
click at [312, 356] on div "Default Agent" at bounding box center [283, 485] width 180 height 765
click at [544, 92] on link "Actions" at bounding box center [548, 83] width 72 height 38
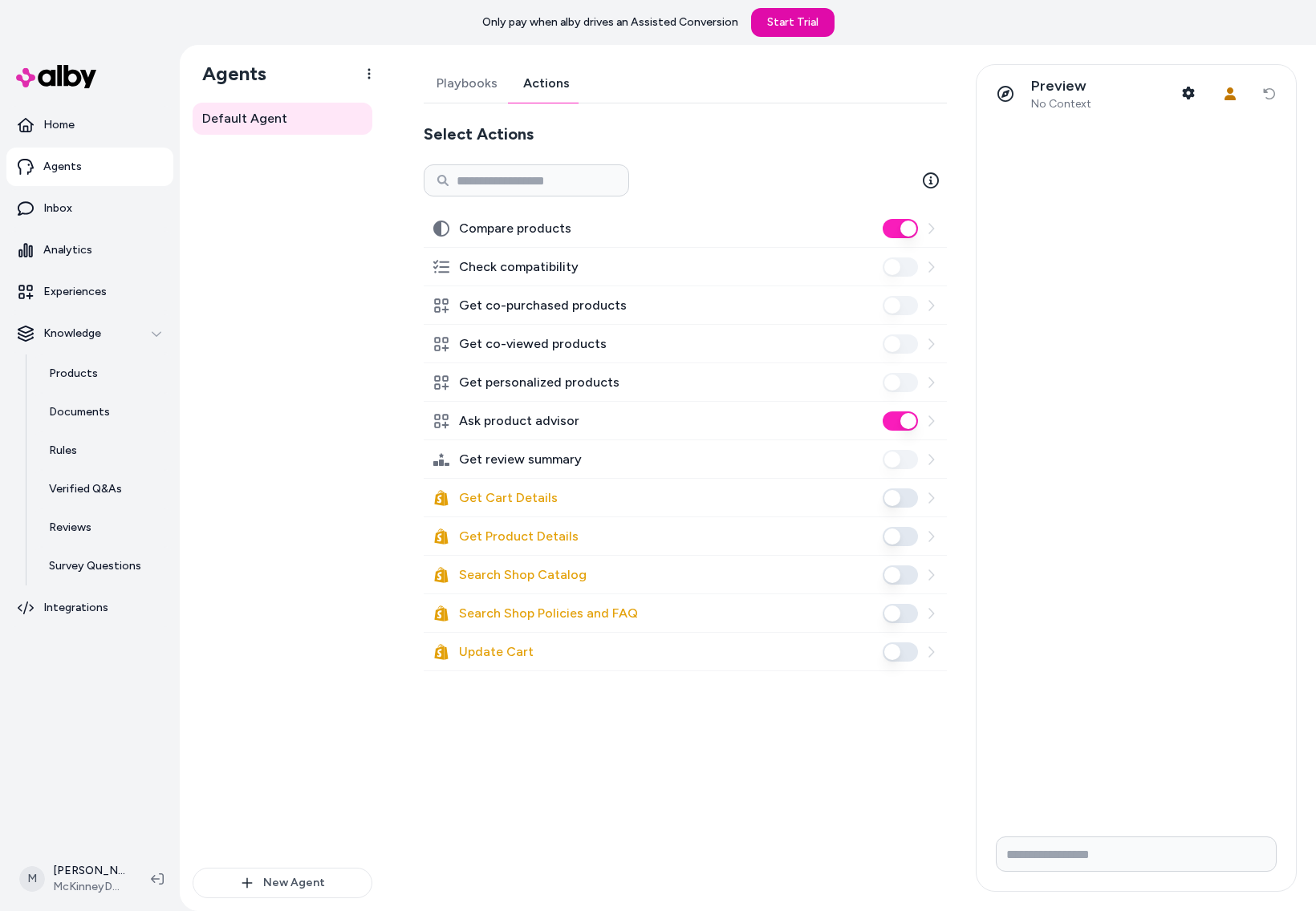
click at [283, 325] on div "Default Agent" at bounding box center [283, 485] width 180 height 765
click at [934, 383] on icon at bounding box center [931, 382] width 13 height 13
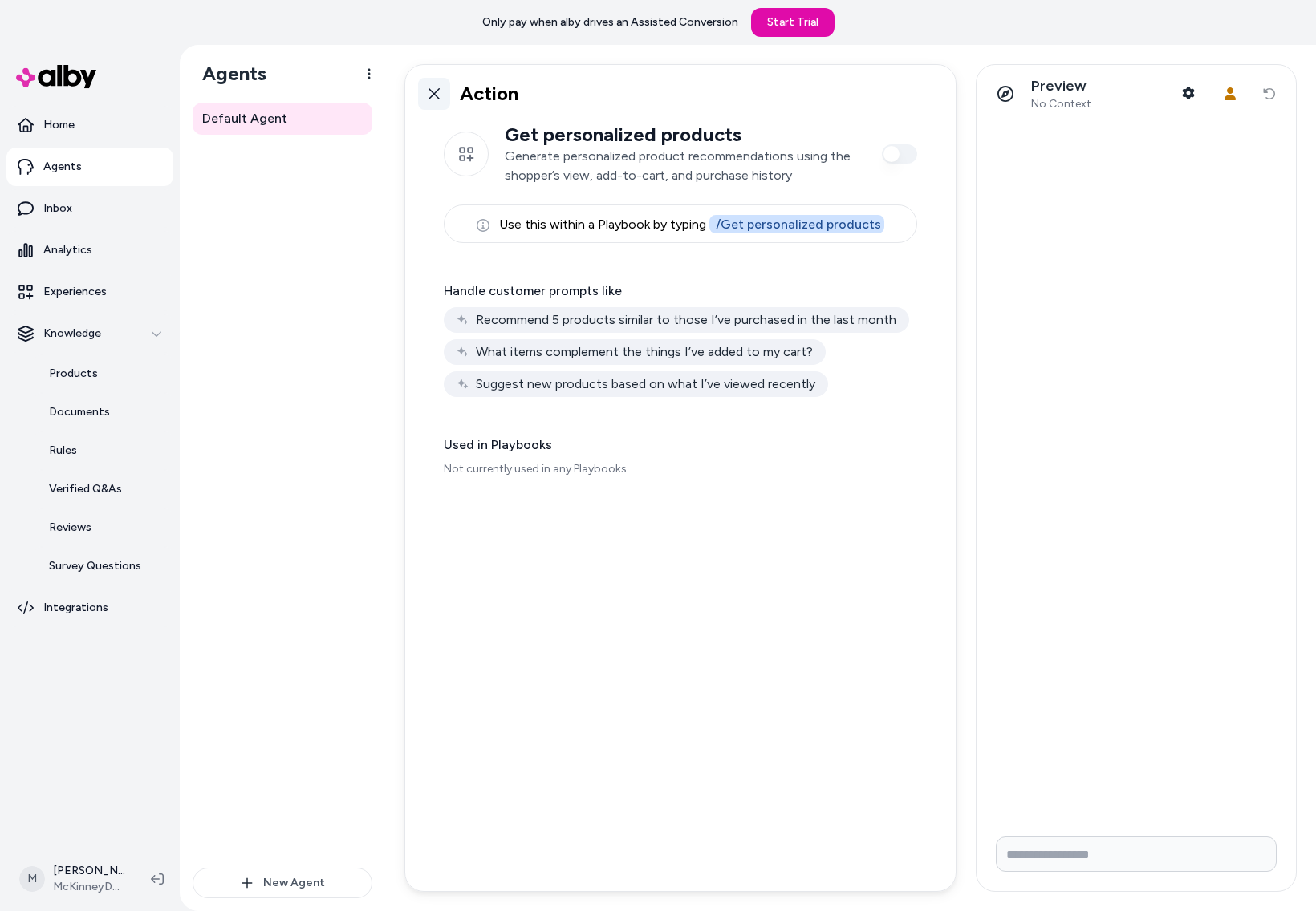
click at [439, 90] on icon at bounding box center [433, 93] width 13 height 13
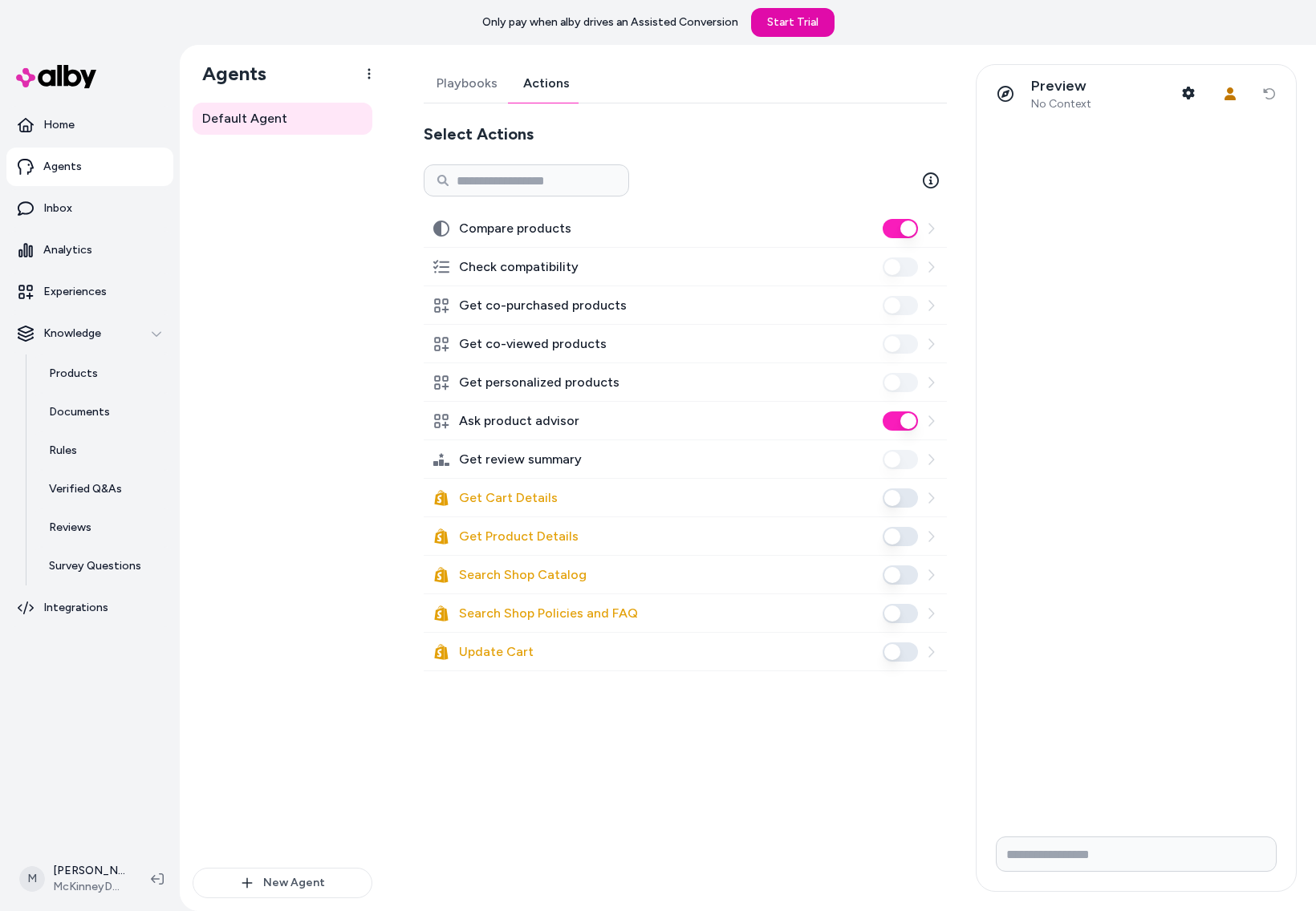
click at [929, 351] on div at bounding box center [910, 344] width 55 height 20
click at [929, 347] on icon at bounding box center [932, 343] width 6 height 11
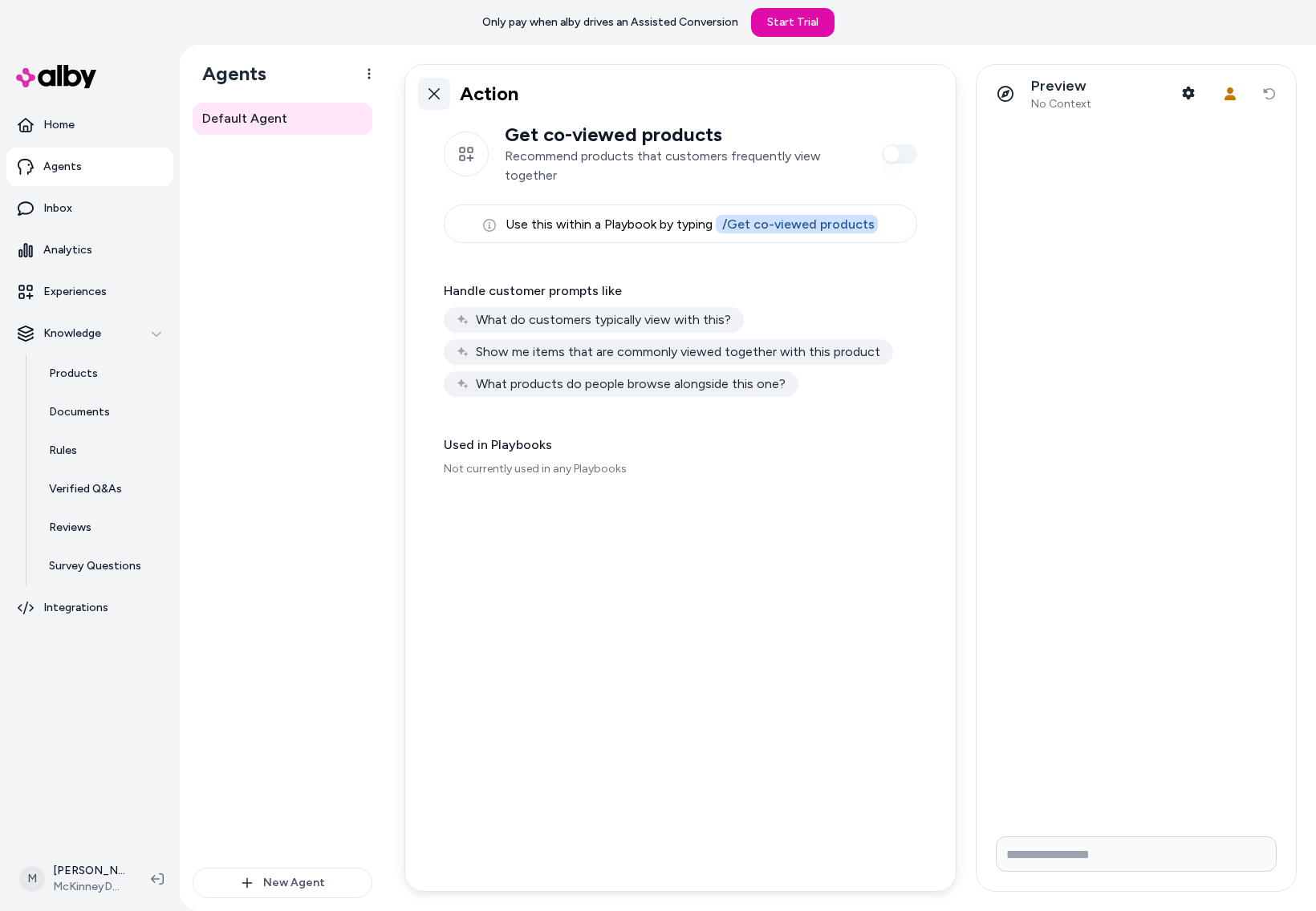
click at [440, 97] on icon at bounding box center [433, 93] width 13 height 13
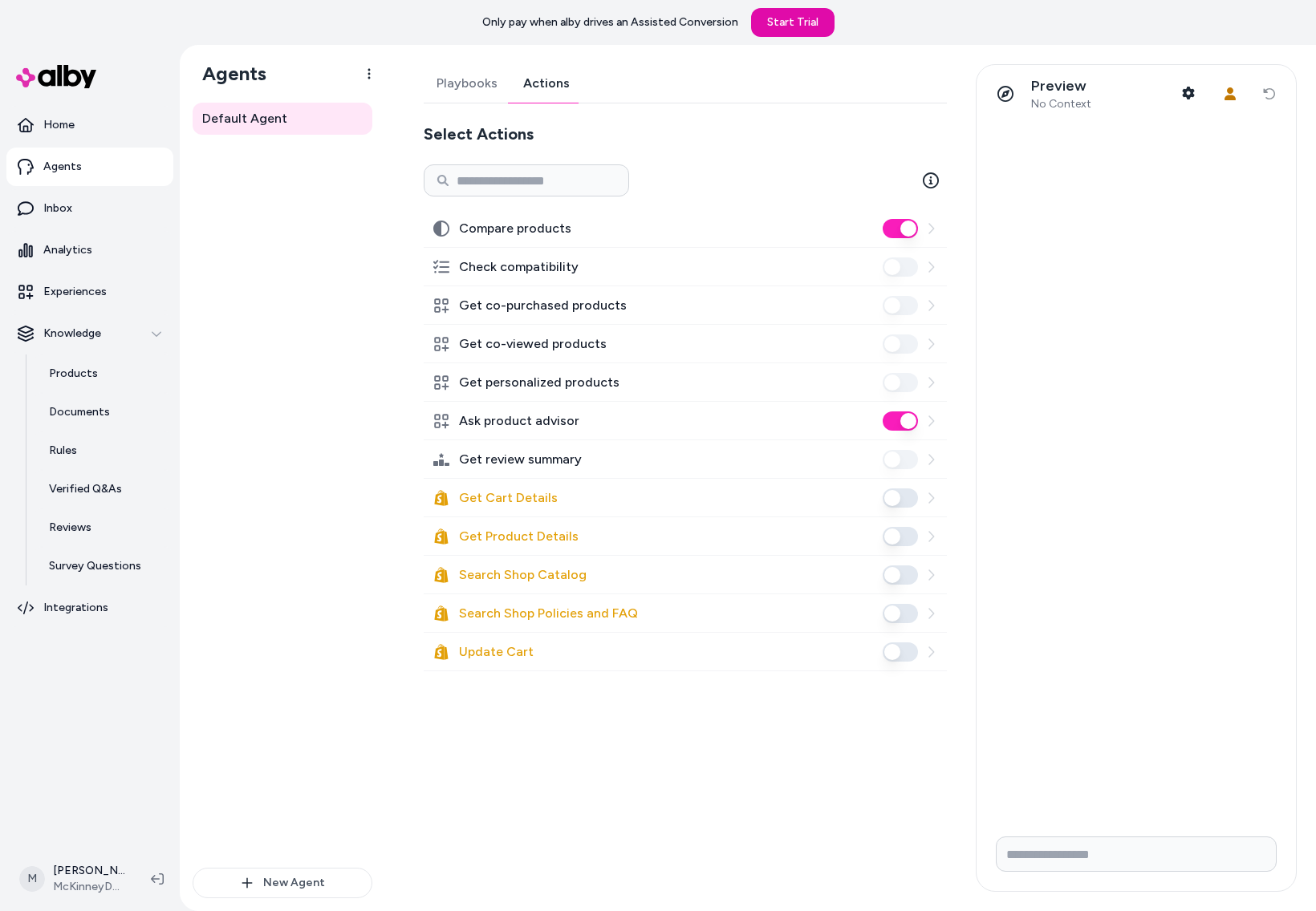
click at [929, 303] on icon at bounding box center [931, 305] width 13 height 13
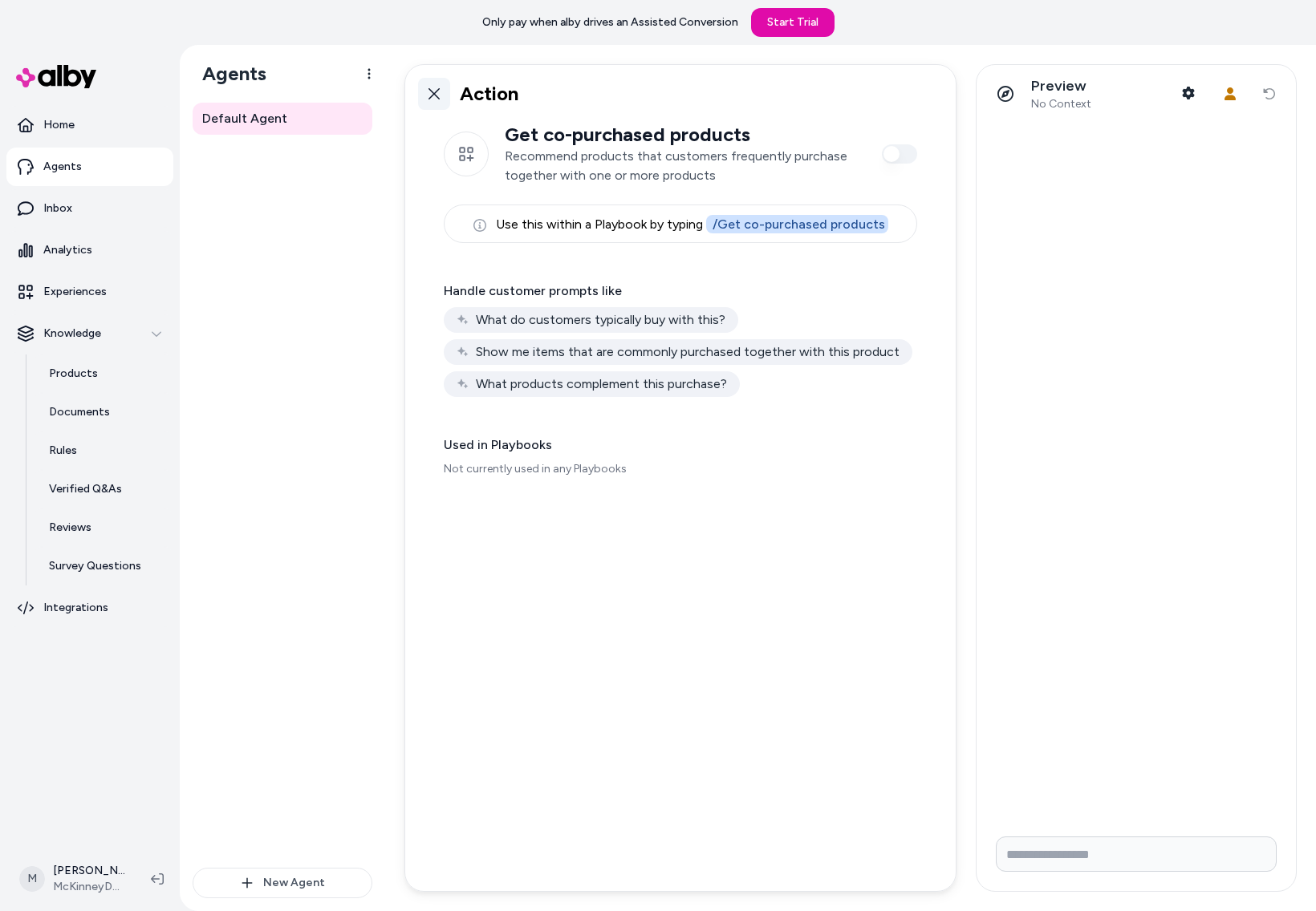
click at [441, 100] on link at bounding box center [434, 94] width 32 height 32
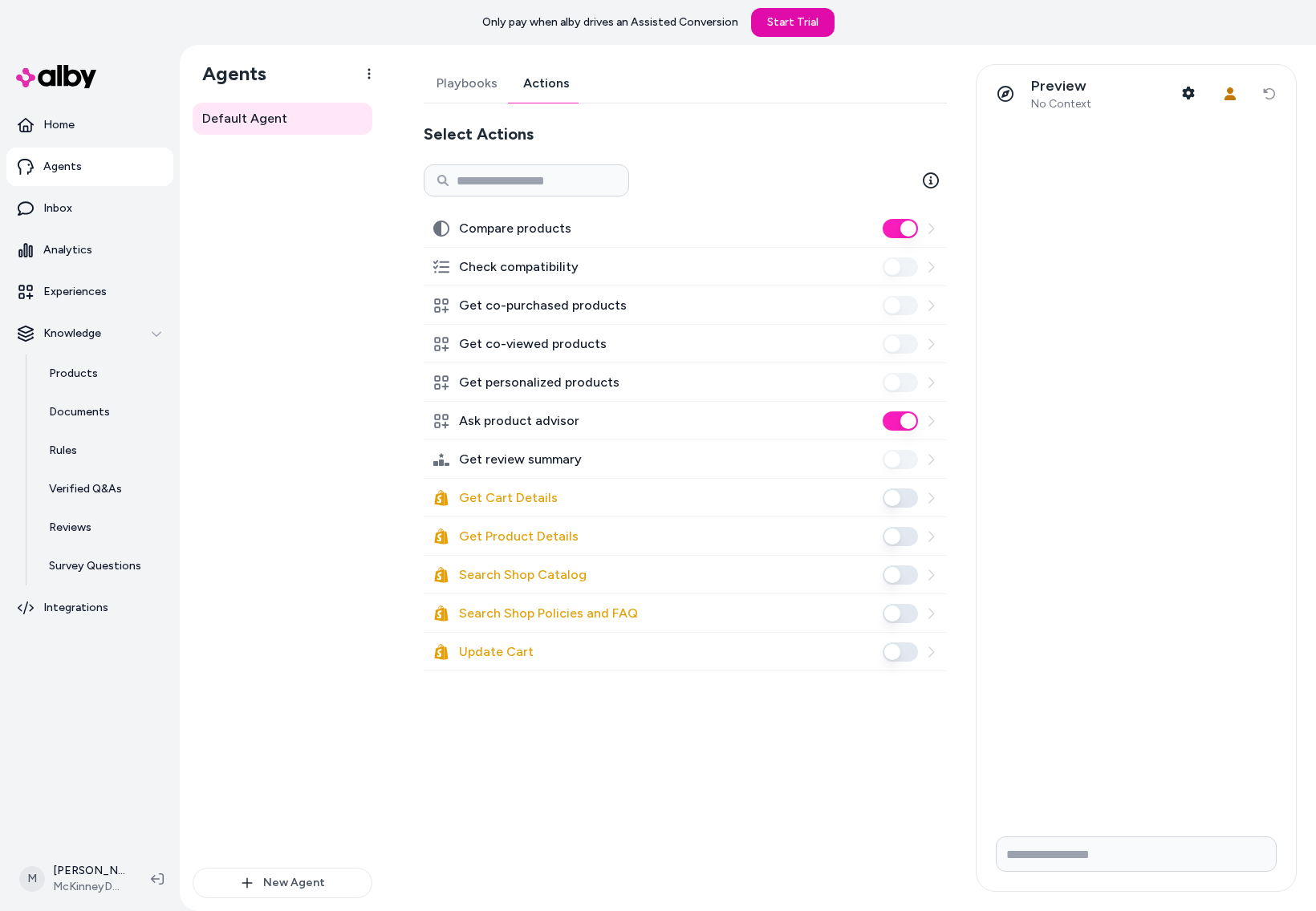
click at [943, 383] on div "Get personalized products" at bounding box center [684, 382] width 523 height 38
click at [938, 383] on div "Get personalized products" at bounding box center [684, 382] width 523 height 38
click at [935, 383] on icon at bounding box center [931, 382] width 13 height 13
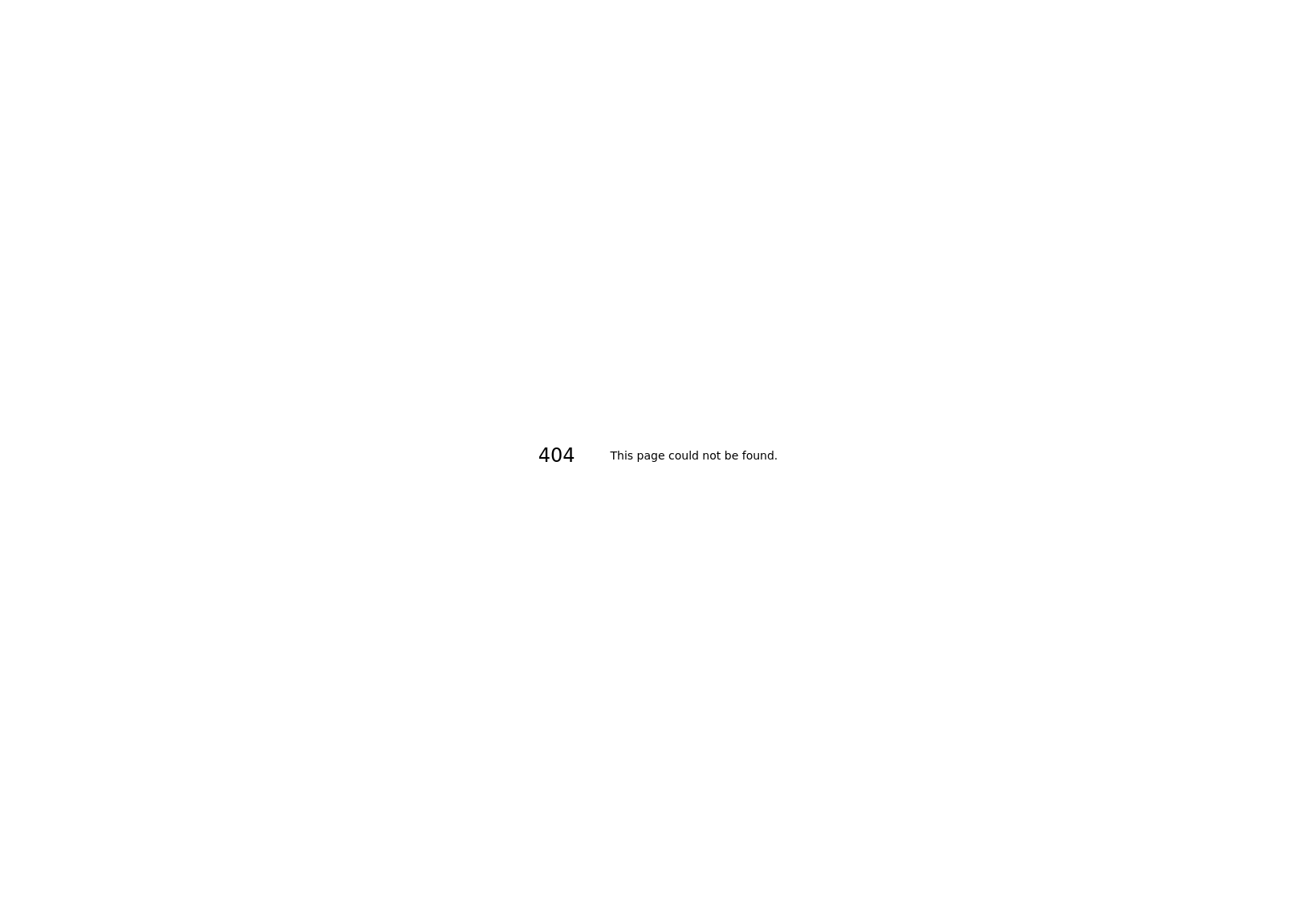
click at [765, 352] on div "404 This page could not be found." at bounding box center [658, 456] width 1316 height 911
